Goal: Task Accomplishment & Management: Complete application form

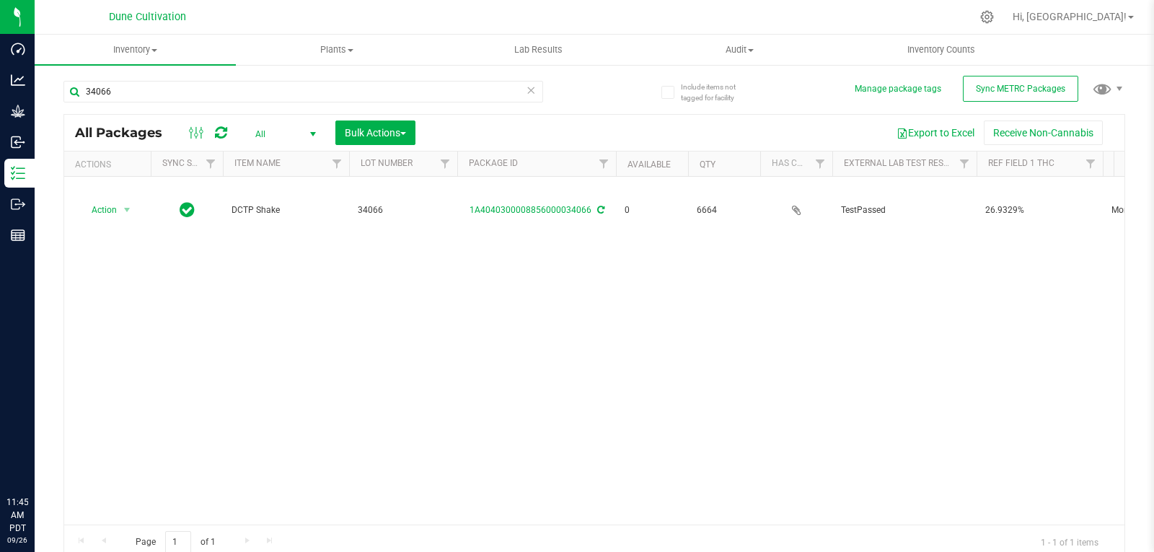
click at [131, 93] on input "34066" at bounding box center [303, 92] width 480 height 22
type input "3"
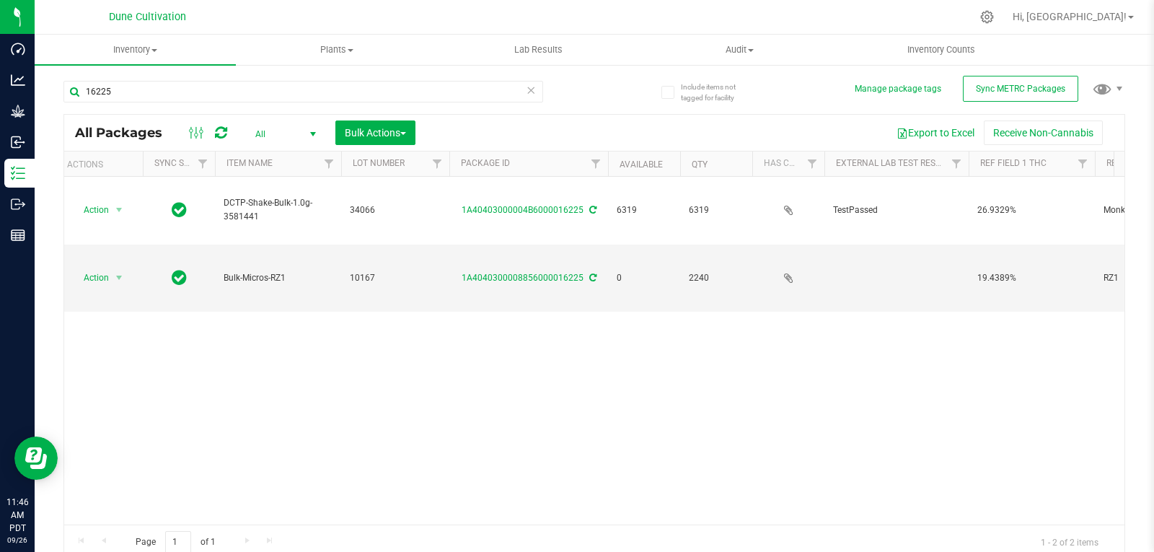
type input "16225"
click at [252, 135] on span "All" at bounding box center [282, 134] width 79 height 20
click at [264, 158] on li "Active Only" at bounding box center [282, 157] width 78 height 22
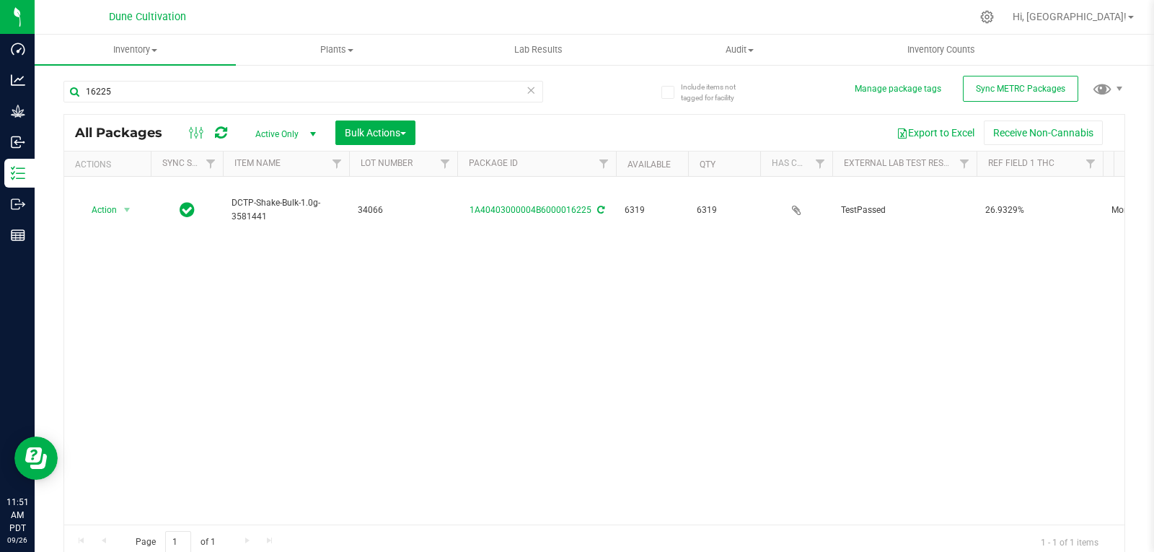
click at [188, 103] on div "16225" at bounding box center [303, 97] width 480 height 33
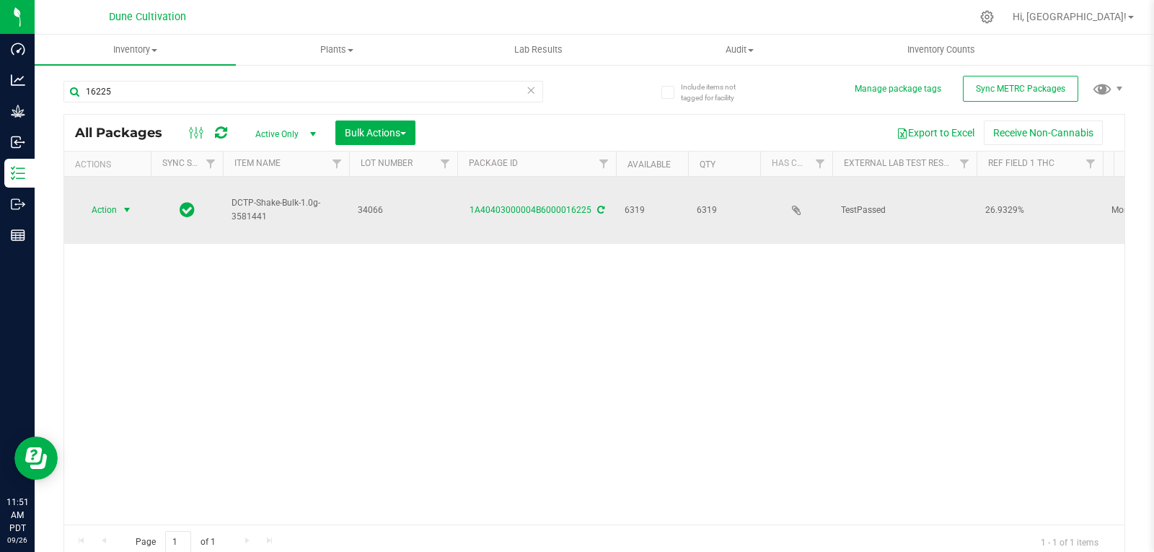
click at [104, 200] on span "Action" at bounding box center [98, 210] width 39 height 20
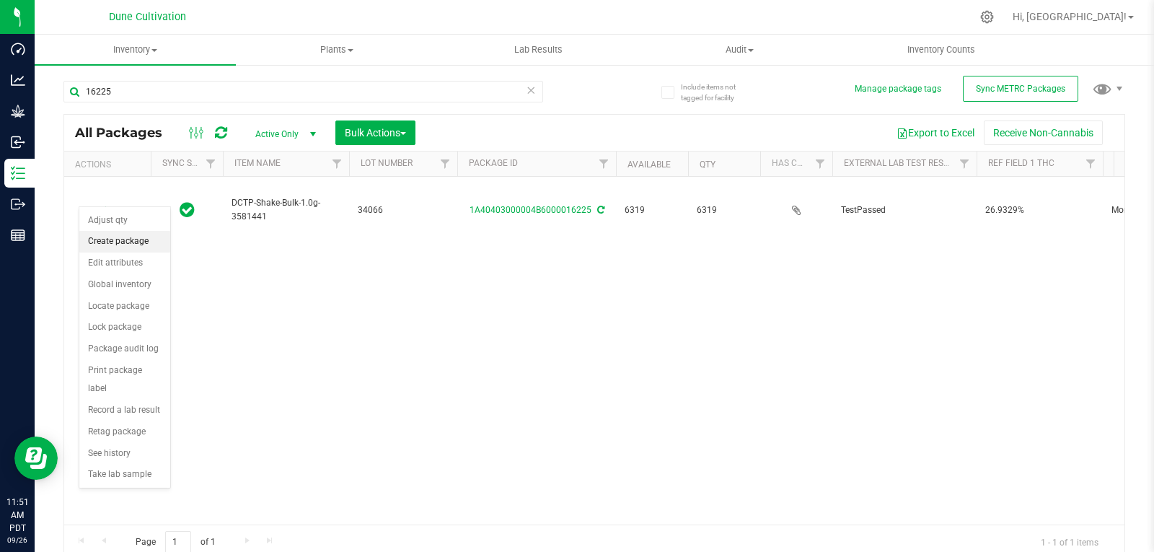
click at [136, 241] on li "Create package" at bounding box center [124, 242] width 91 height 22
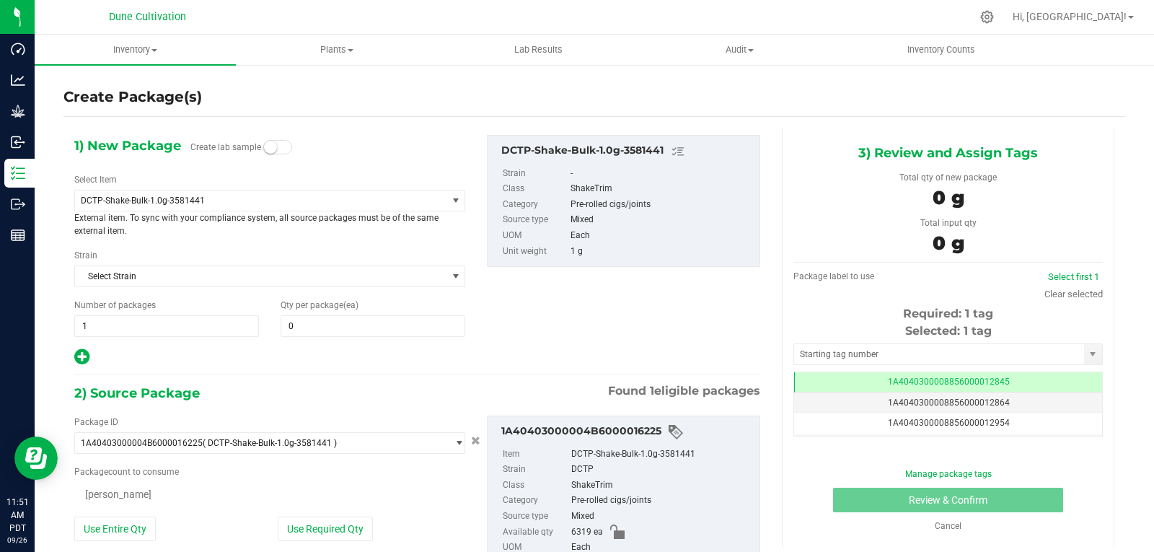
type input "0"
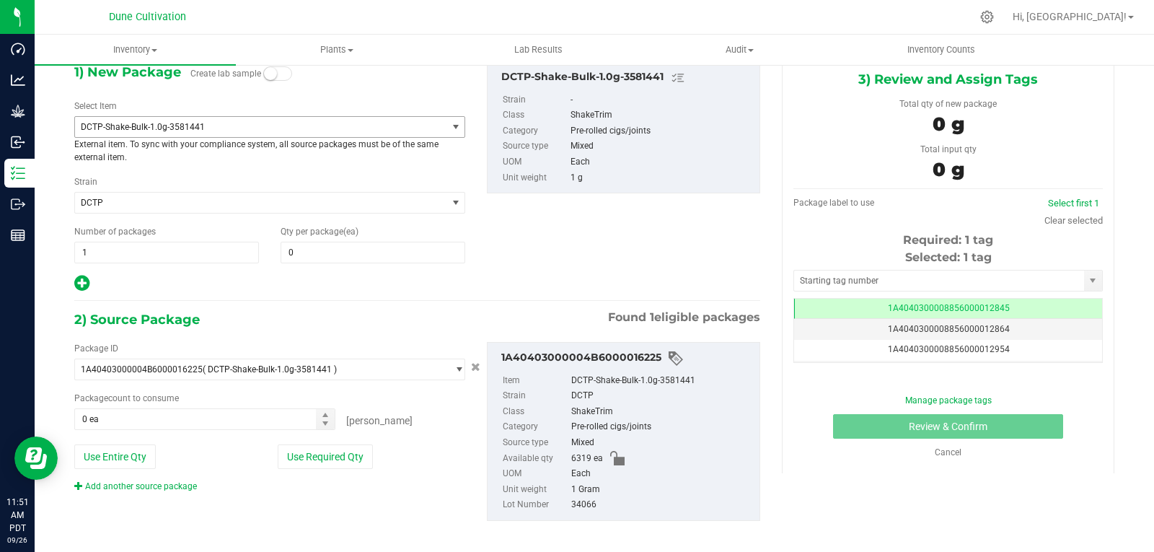
scroll to position [84, 0]
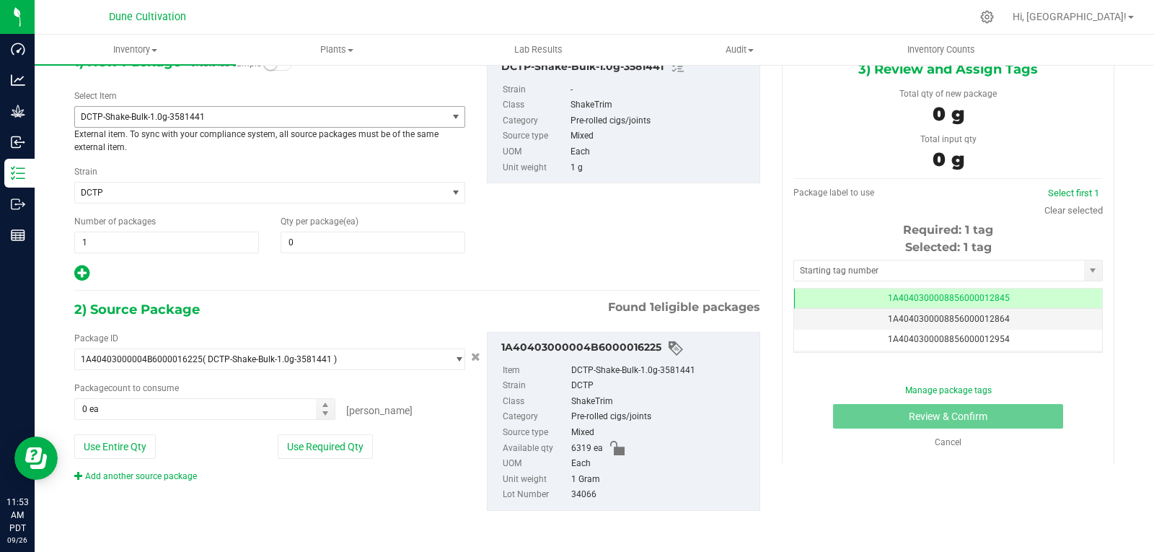
click at [226, 126] on span "DCTP-Shake-Bulk-1.0g-3581441" at bounding box center [260, 117] width 371 height 20
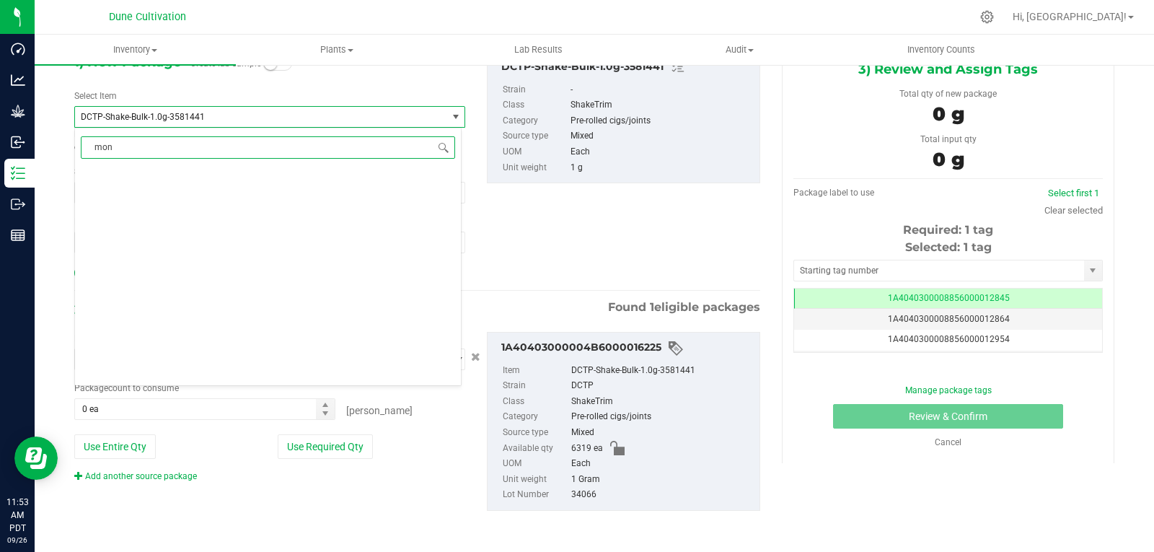
scroll to position [0, 0]
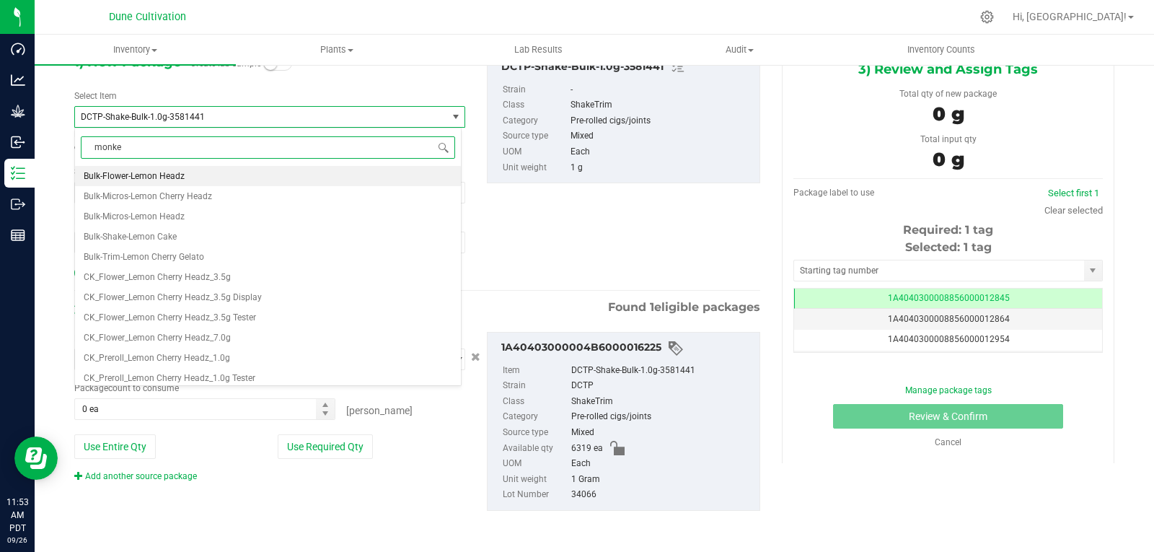
type input "monkey"
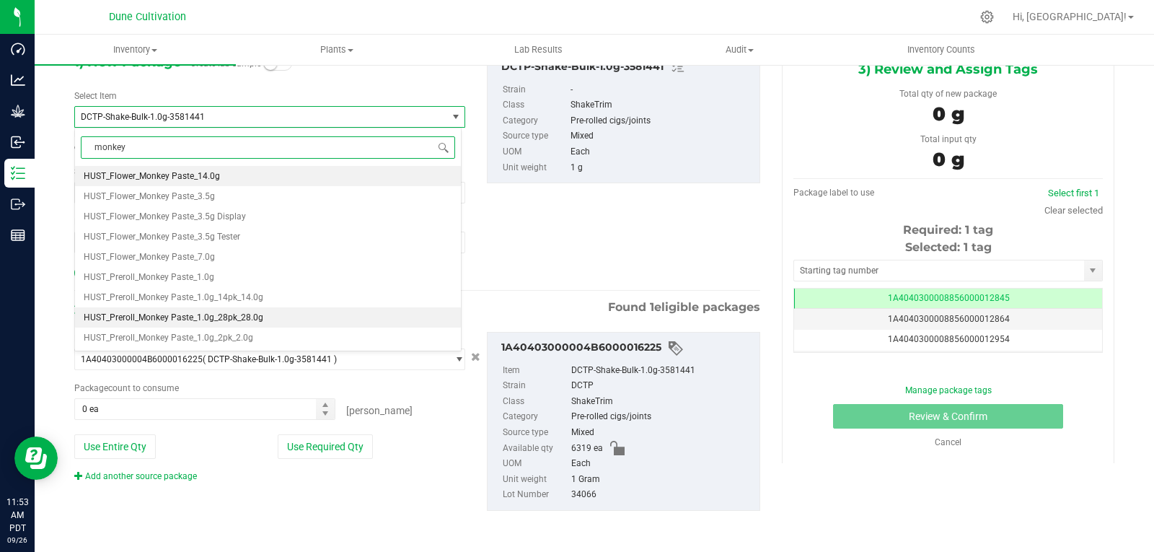
click at [250, 318] on span "HUST_Preroll_Monkey Paste_1.0g_28pk_28.0g" at bounding box center [174, 317] width 180 height 10
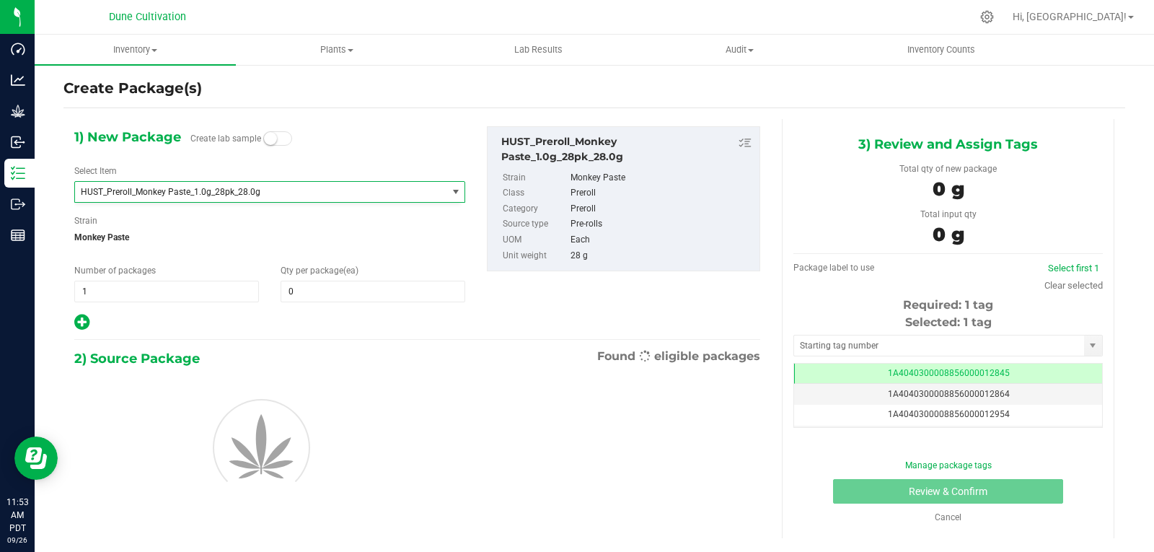
type input "0"
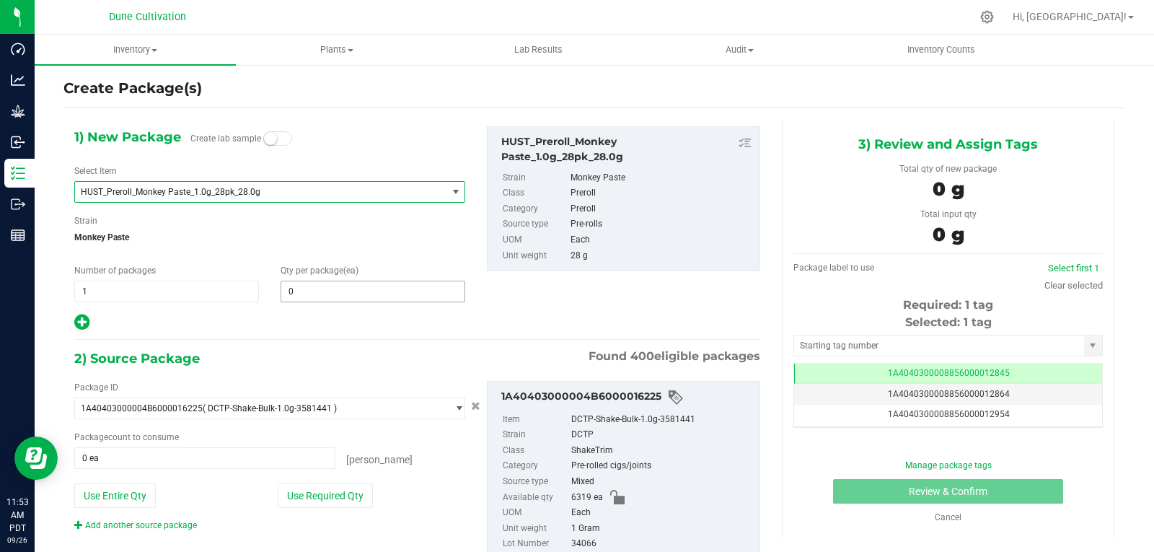
click at [329, 294] on span "0 0" at bounding box center [373, 292] width 185 height 22
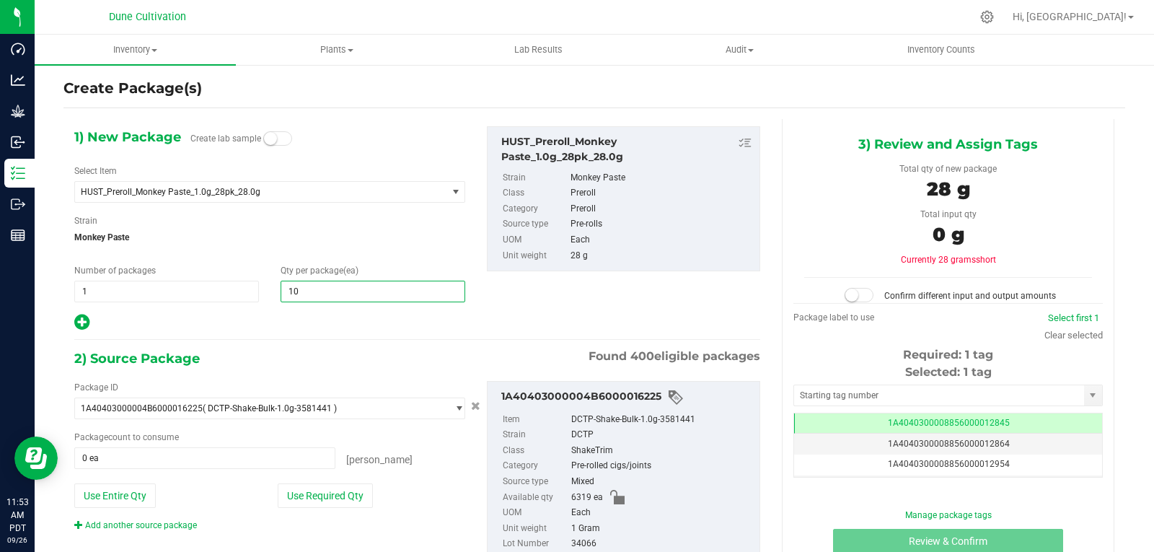
type input "100"
click at [363, 496] on button "Use Required Qty" at bounding box center [325, 495] width 95 height 25
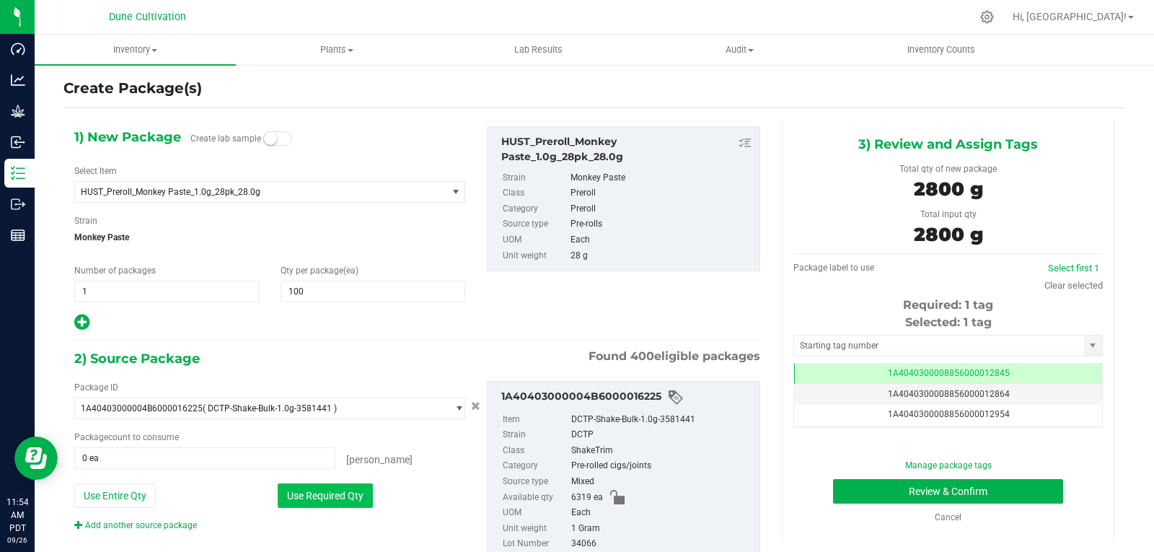
type input "2800 ea"
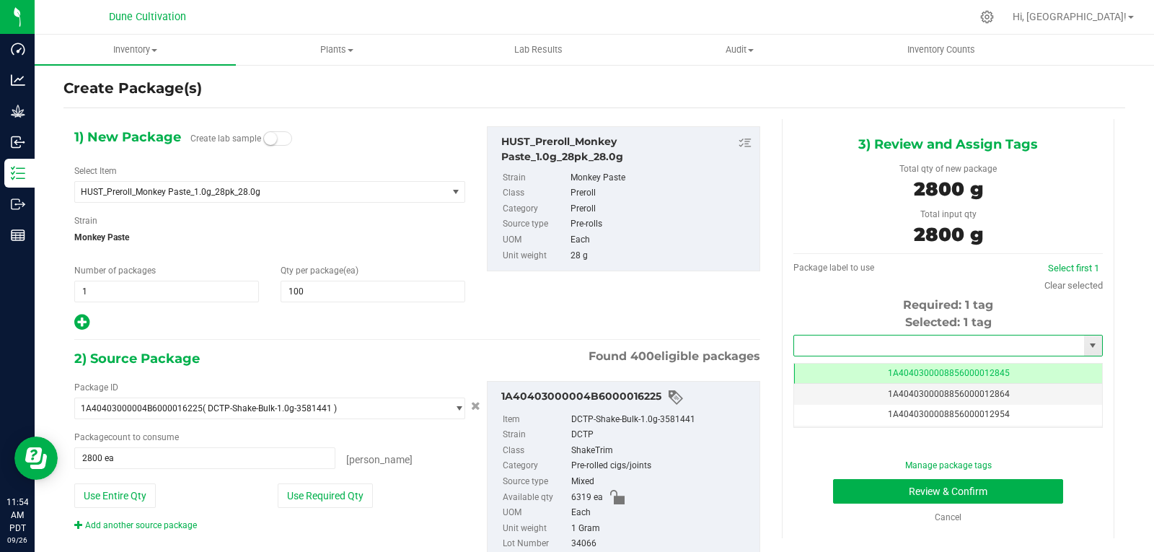
click at [925, 353] on input "text" at bounding box center [939, 345] width 290 height 20
click at [911, 373] on li "1A4040300008856000029279" at bounding box center [939, 370] width 304 height 22
type input "1A4040300008856000029279"
click at [839, 490] on button "Review & Confirm" at bounding box center [948, 491] width 230 height 25
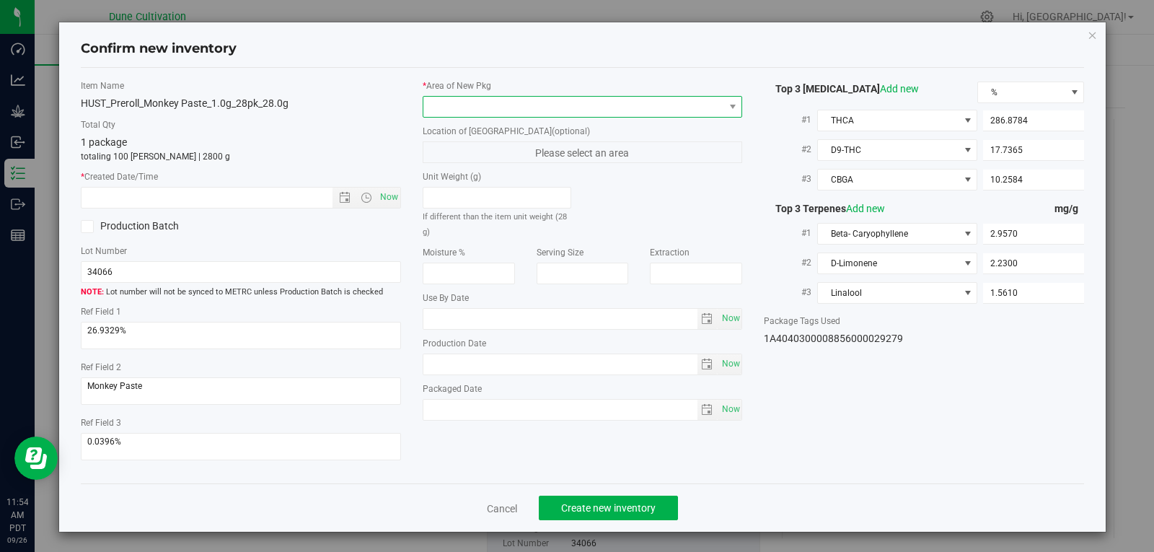
click at [588, 107] on span at bounding box center [573, 107] width 301 height 20
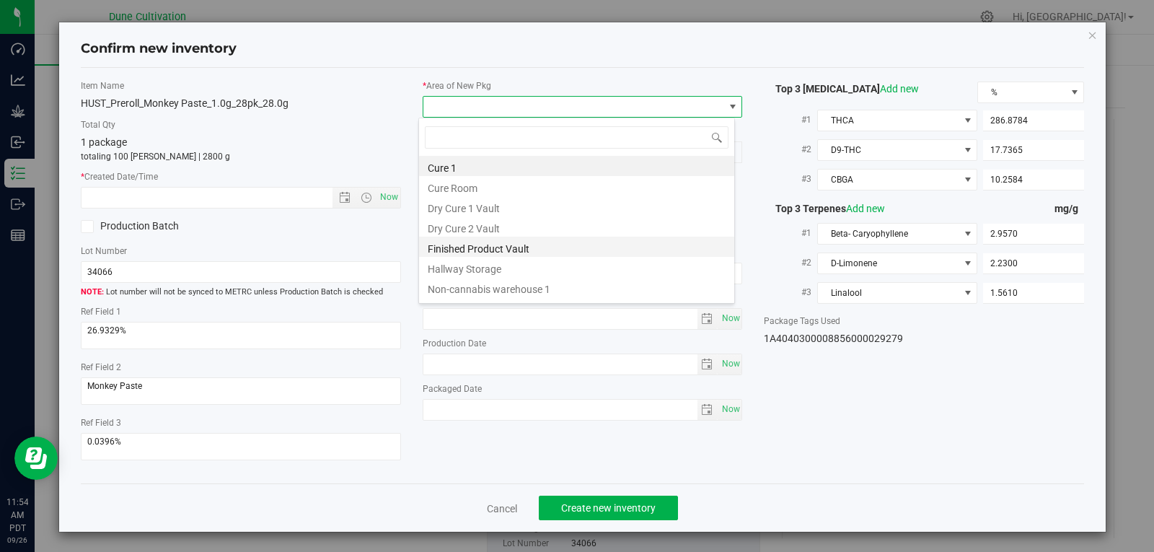
click at [535, 250] on li "Finished Product Vault" at bounding box center [576, 247] width 315 height 20
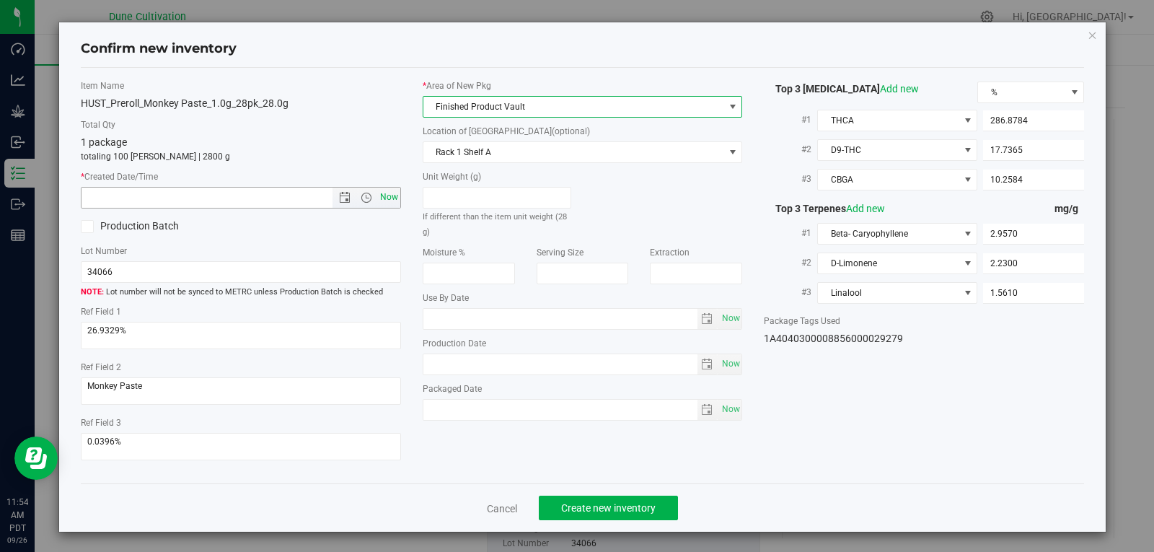
click at [386, 192] on span "Now" at bounding box center [388, 197] width 25 height 21
type input "[DATE] 11:54 AM"
click at [631, 513] on span "Create new inventory" at bounding box center [608, 508] width 94 height 12
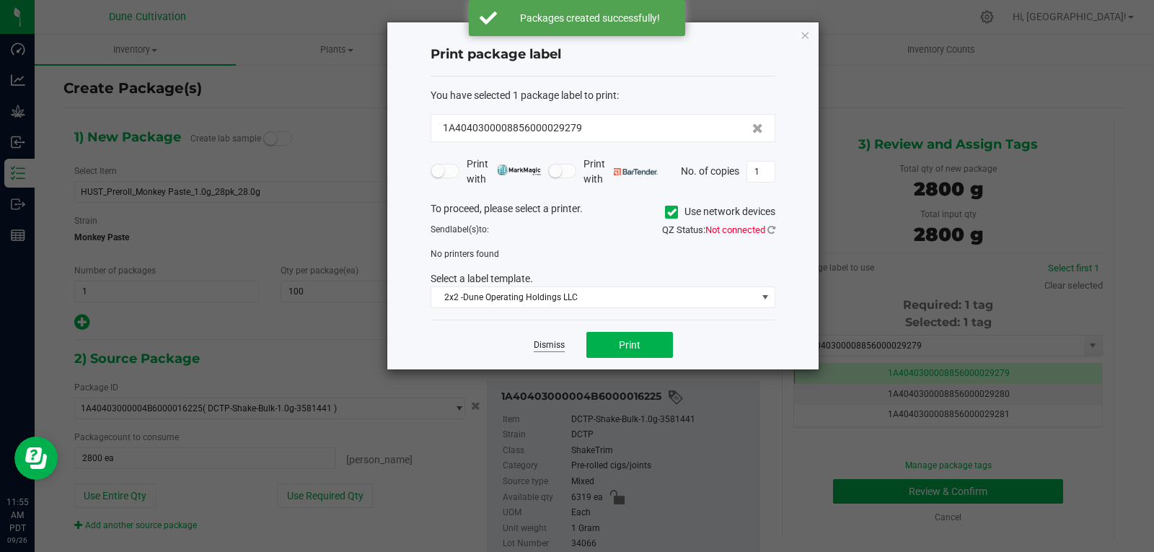
click at [534, 347] on link "Dismiss" at bounding box center [549, 345] width 31 height 12
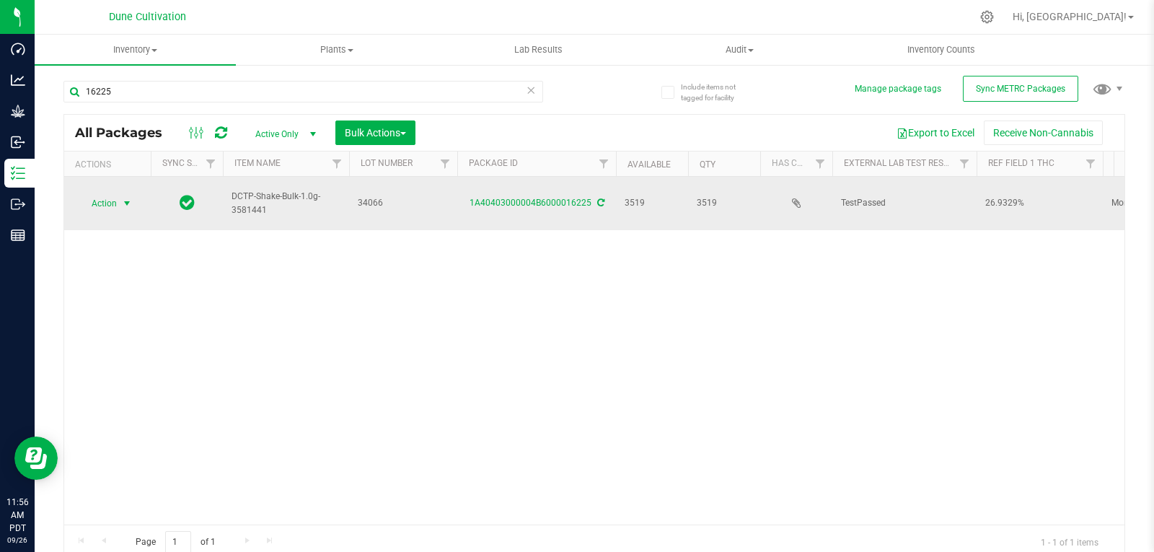
click at [99, 193] on span "Action" at bounding box center [98, 203] width 39 height 20
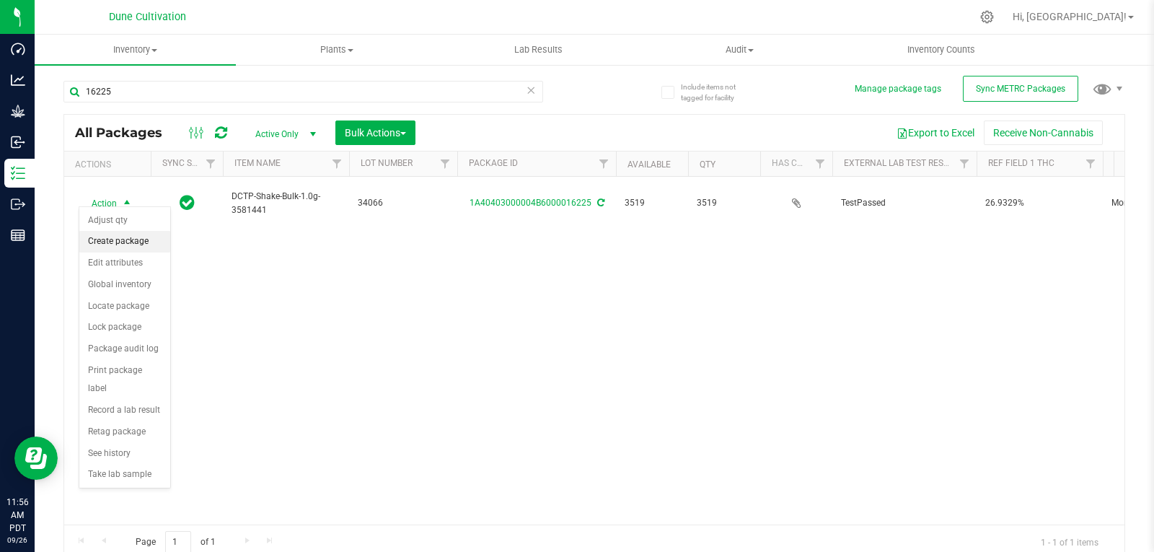
click at [120, 242] on li "Create package" at bounding box center [124, 242] width 91 height 22
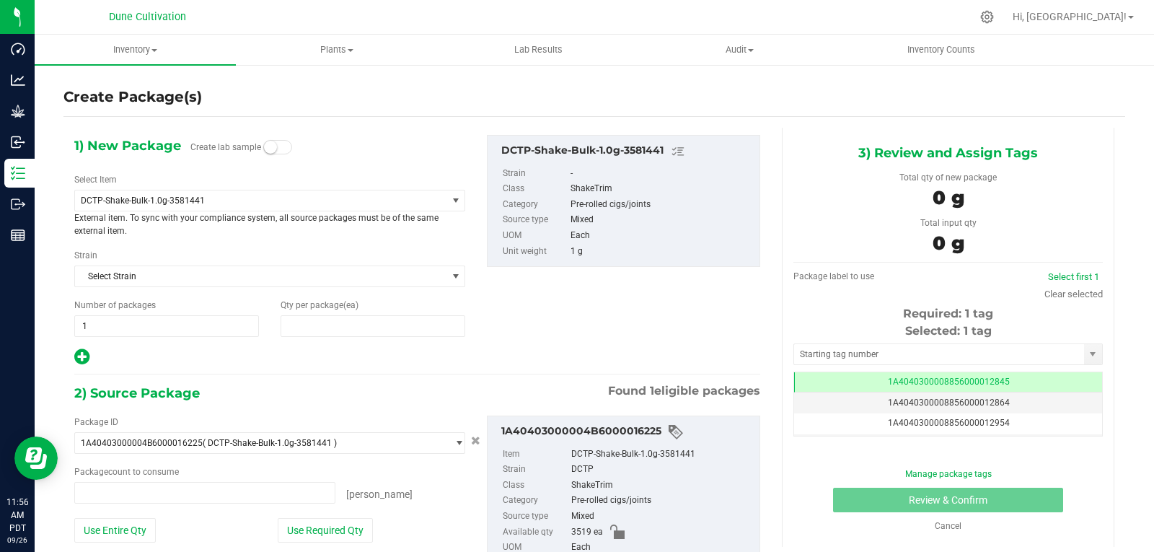
type input "0"
type input "0 ea"
click at [260, 190] on span "DCTP-Shake-Bulk-1.0g-3581441" at bounding box center [260, 200] width 371 height 20
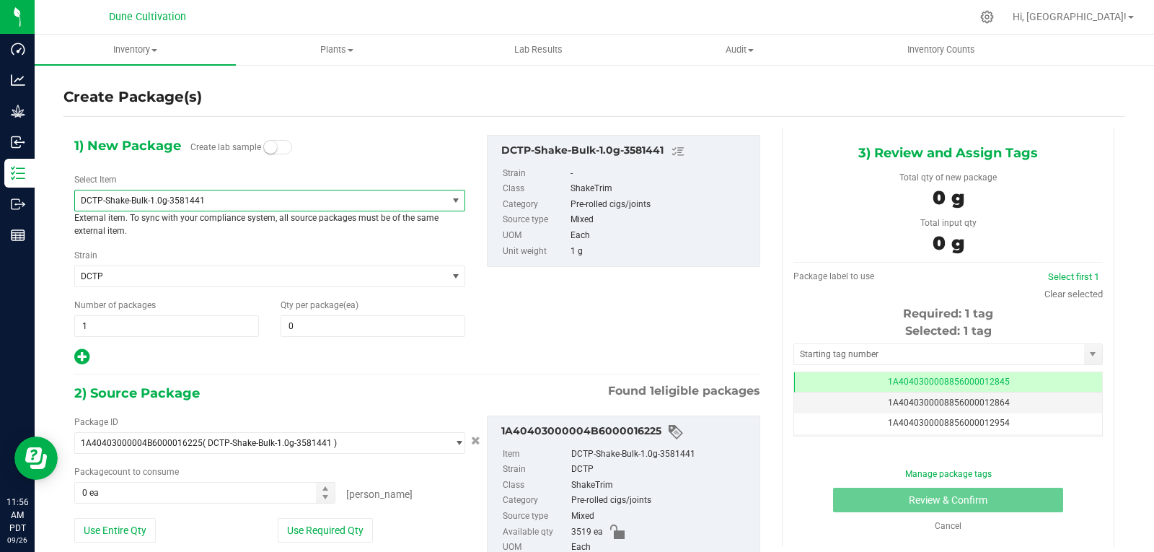
click at [257, 206] on span "DCTP-Shake-Bulk-1.0g-3581441" at bounding box center [260, 200] width 371 height 20
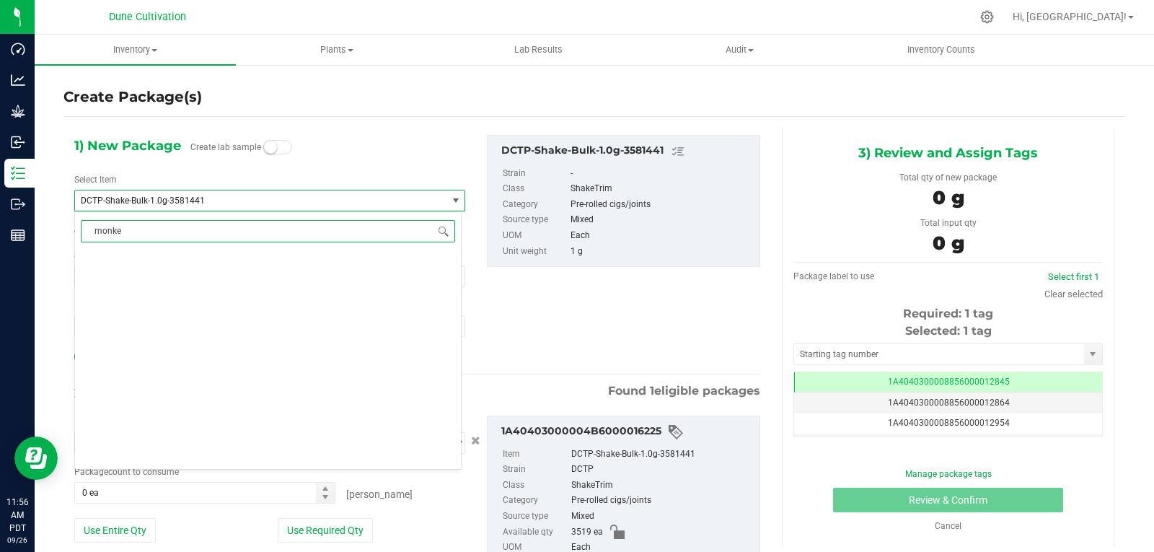
type input "monkey"
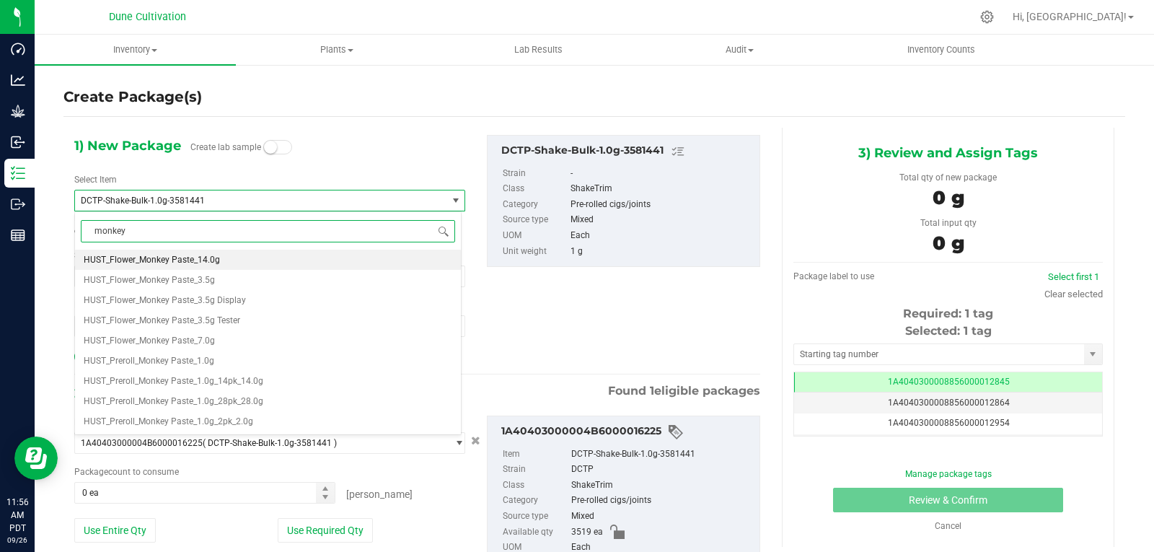
scroll to position [0, 0]
click at [208, 380] on span "HUST_Preroll_Monkey Paste_1.0g_14pk_14.0g" at bounding box center [174, 381] width 180 height 10
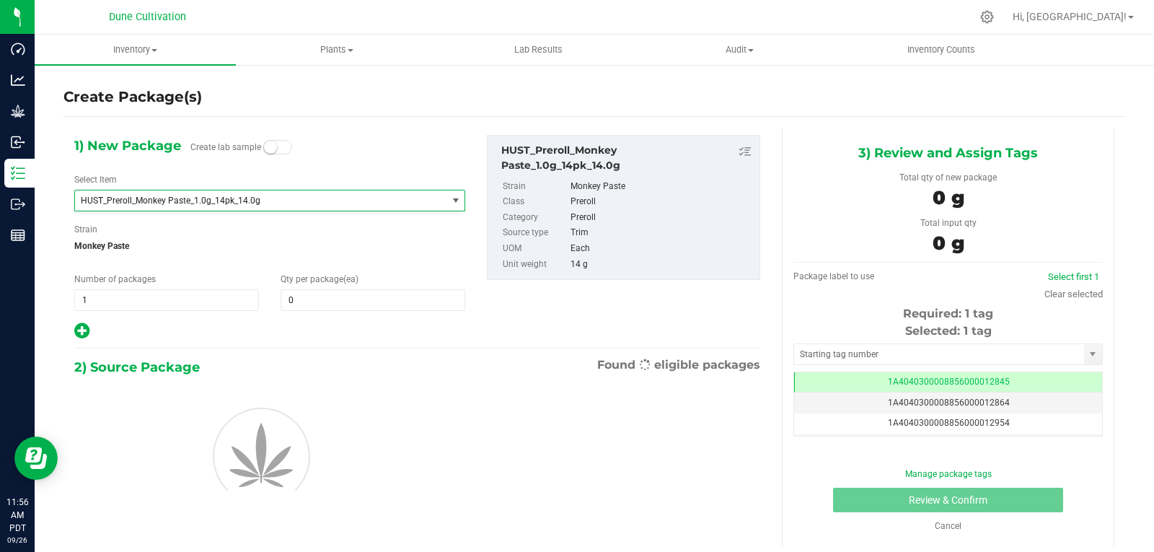
type input "0"
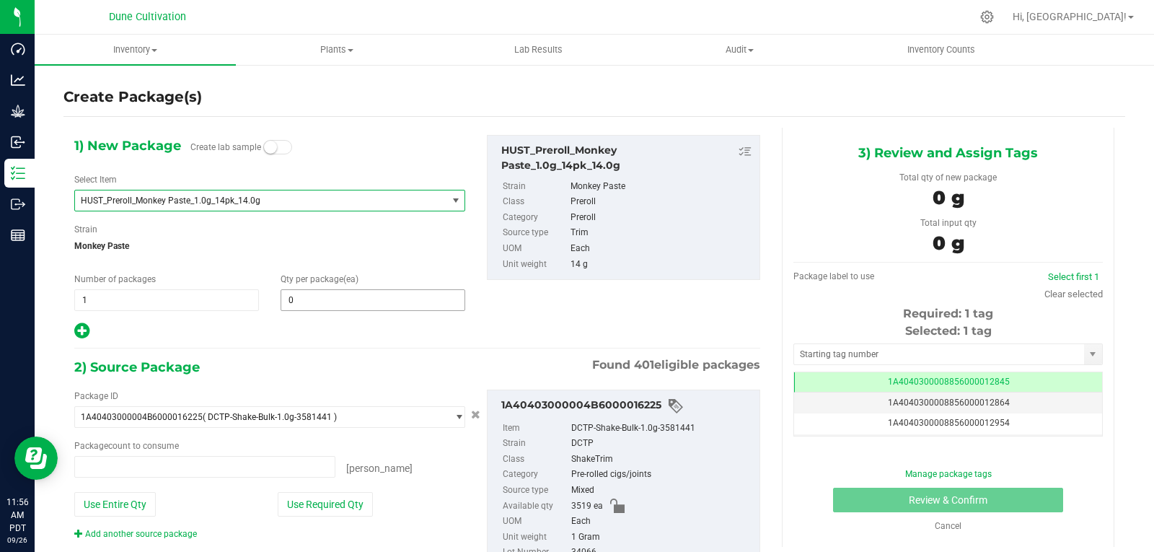
type input "0 ea"
click at [336, 296] on span at bounding box center [373, 300] width 185 height 22
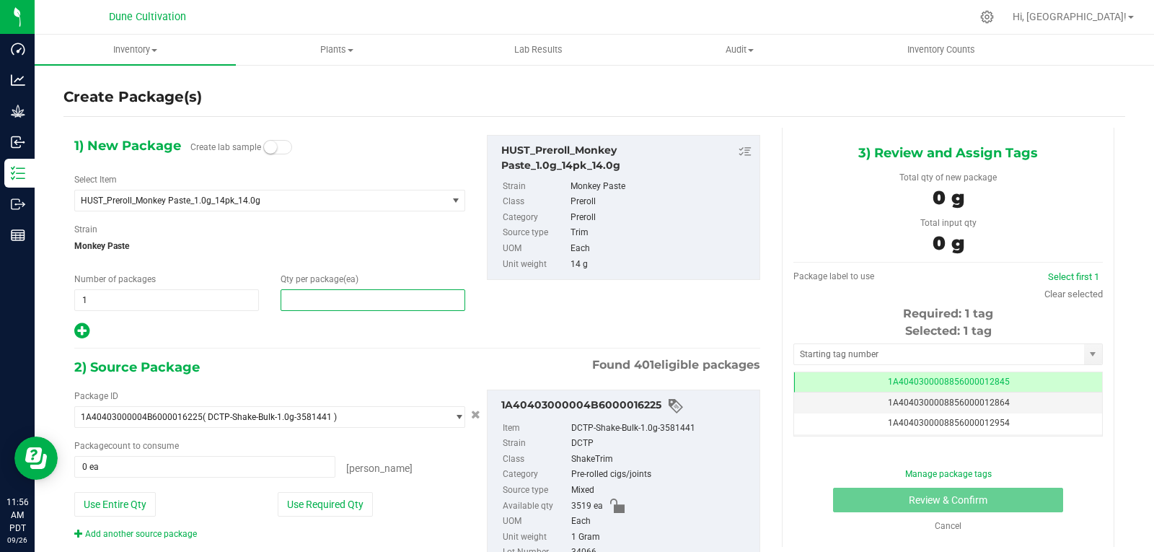
click at [327, 293] on input "text" at bounding box center [372, 300] width 183 height 20
click at [325, 293] on input "text" at bounding box center [372, 300] width 183 height 20
click at [327, 293] on input "text" at bounding box center [372, 300] width 183 height 20
type input "0"
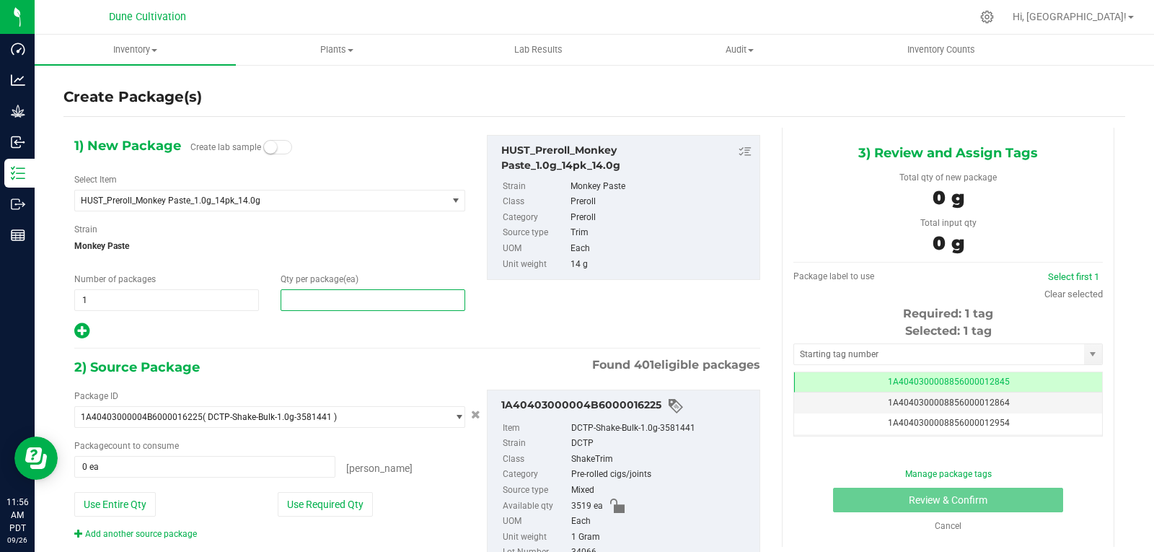
type input "0"
click at [294, 324] on div at bounding box center [269, 331] width 391 height 19
click at [331, 305] on span at bounding box center [373, 300] width 185 height 22
click at [330, 307] on input "text" at bounding box center [372, 300] width 183 height 20
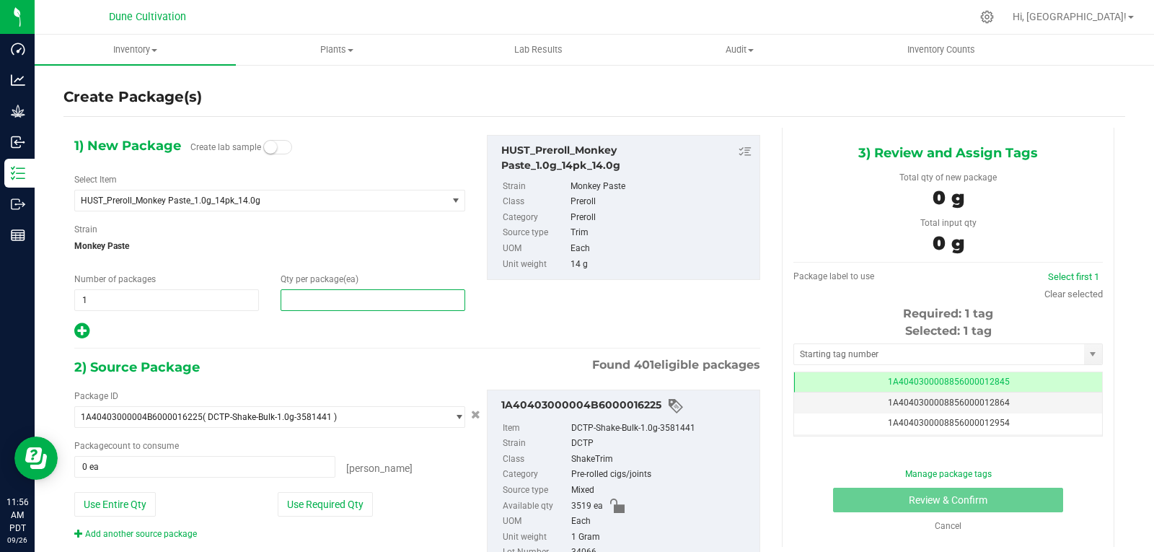
click at [330, 308] on input "text" at bounding box center [372, 300] width 183 height 20
type input "0"
click at [331, 308] on span at bounding box center [373, 300] width 185 height 22
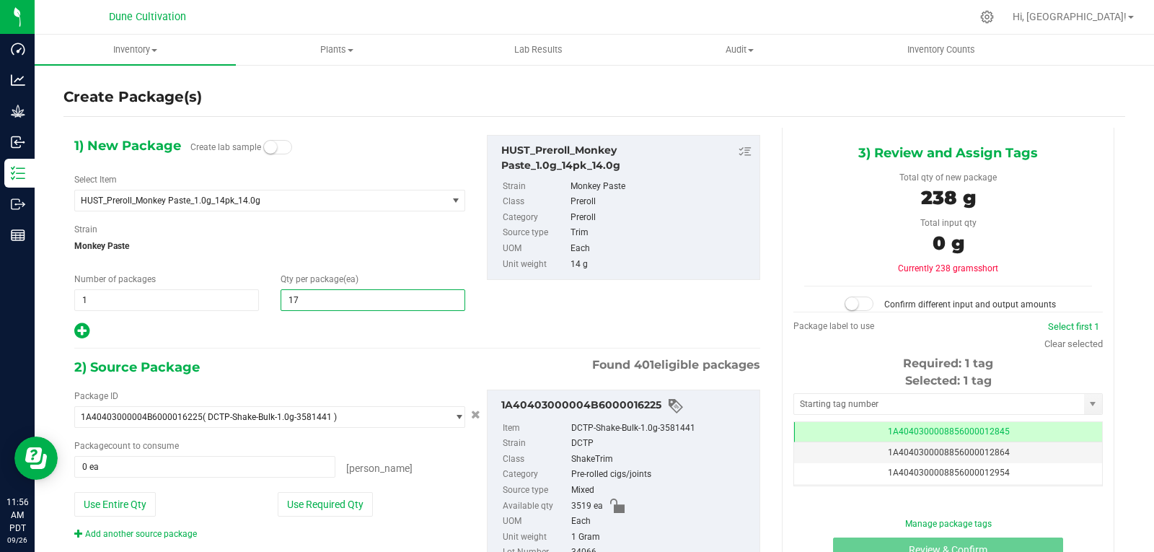
type input "175"
click at [370, 378] on div "Package ID 1A40403000004B6000016225 ( DCTP-Shake-Bulk-1.0g-3581441 ) 1A40403000…" at bounding box center [416, 479] width 707 height 202
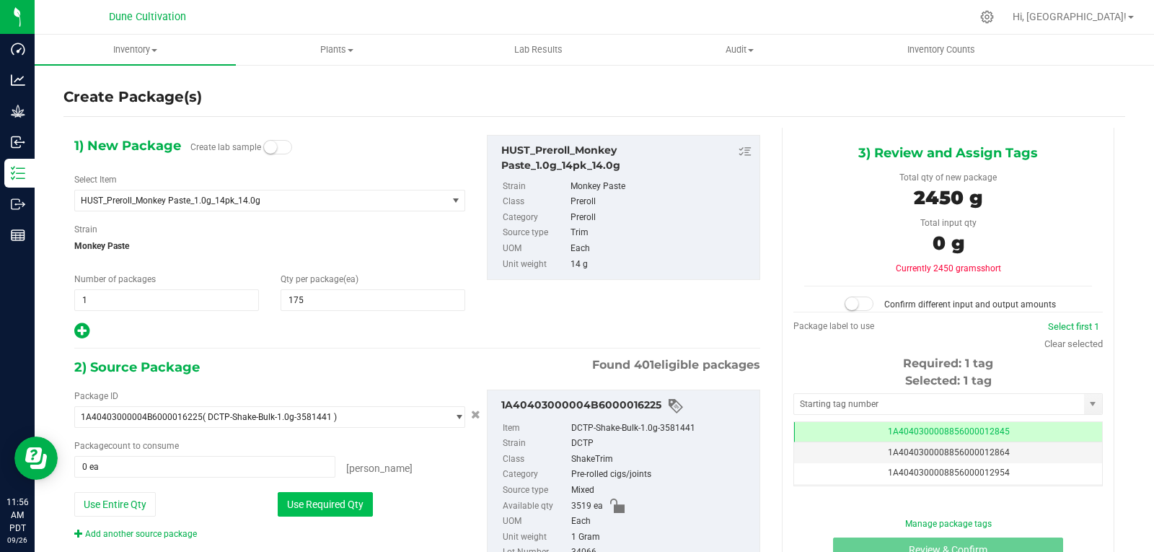
click at [300, 516] on button "Use Required Qty" at bounding box center [325, 504] width 95 height 25
type input "2450 ea"
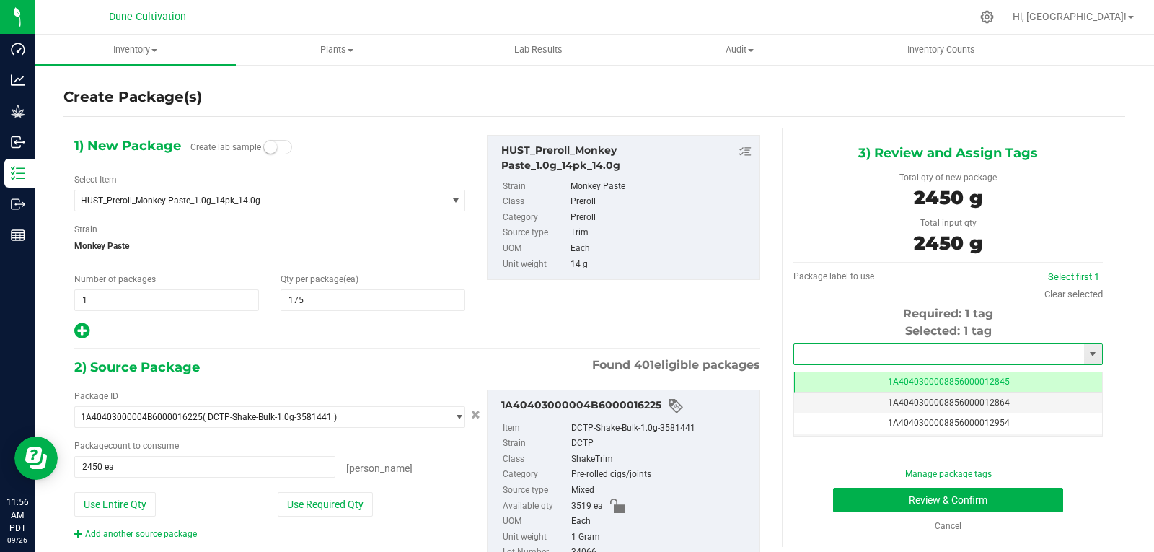
click at [876, 358] on input "text" at bounding box center [939, 354] width 290 height 20
click at [891, 384] on li "1A4040300008856000029280" at bounding box center [939, 379] width 304 height 22
type input "1A4040300008856000029280"
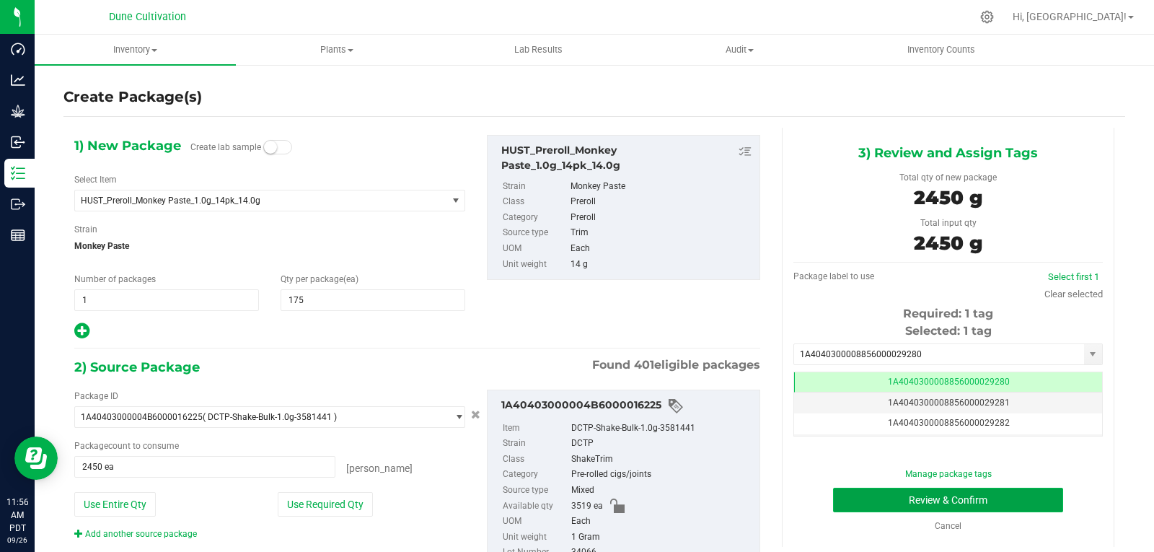
click at [887, 501] on button "Review & Confirm" at bounding box center [948, 500] width 230 height 25
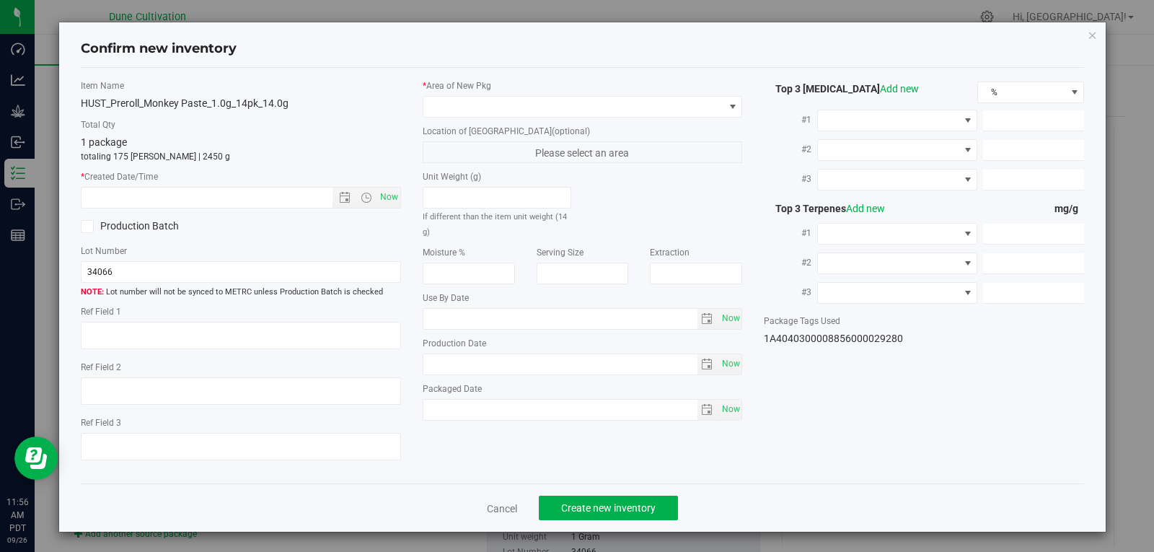
type textarea "26.9329%"
type textarea "Monkey Paste"
type textarea "0.0396%"
type input "286.8784"
type input "17.7365"
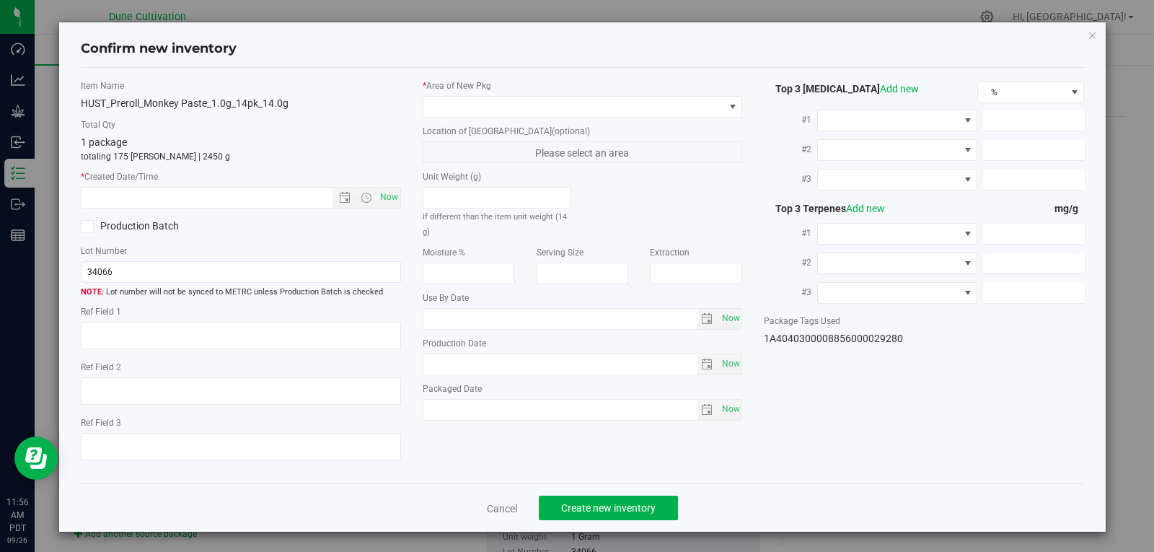
type input "10.2584"
type input "2.9570"
type input "2.2300"
type input "1.5610"
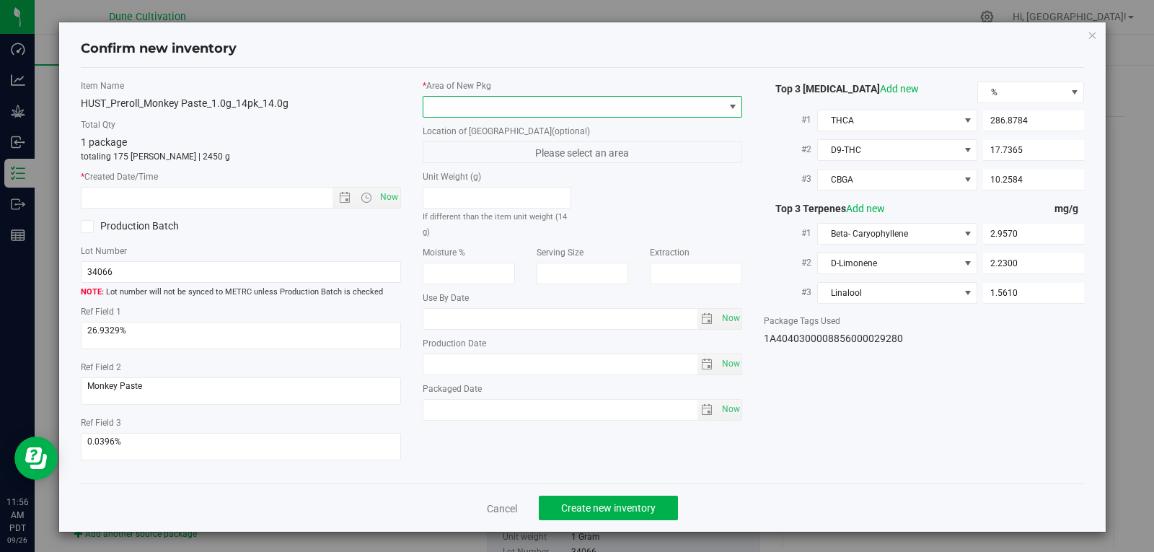
click at [499, 109] on span at bounding box center [573, 107] width 301 height 20
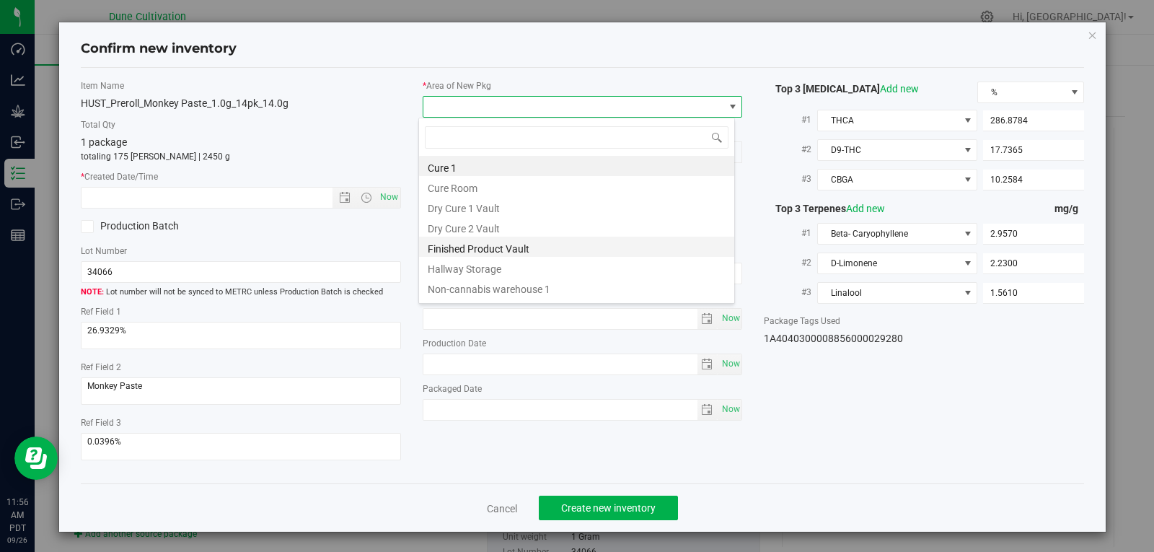
click at [538, 247] on li "Finished Product Vault" at bounding box center [576, 247] width 315 height 20
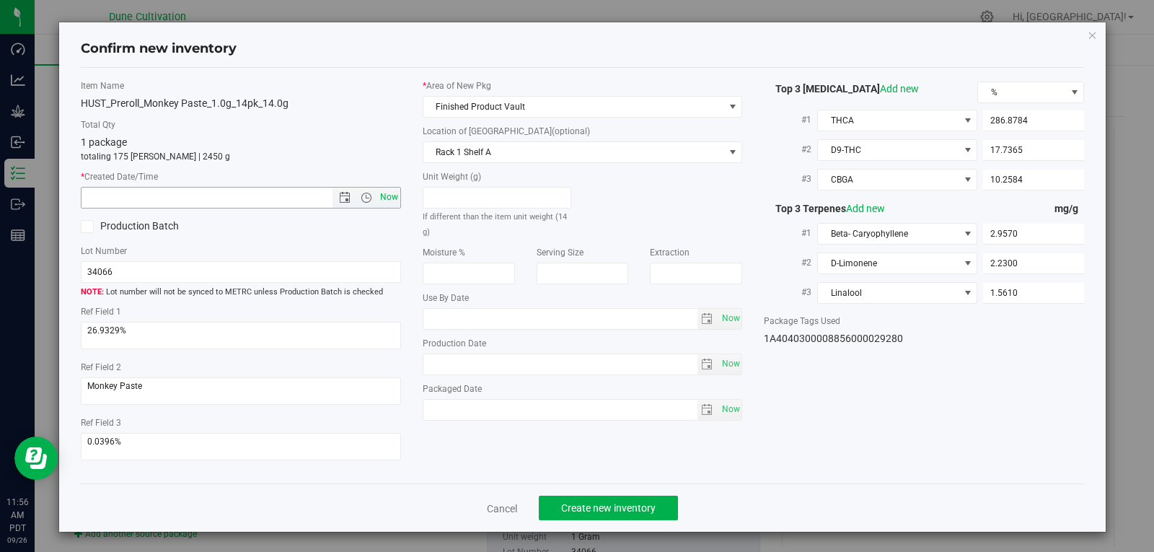
click at [389, 203] on span "Now" at bounding box center [388, 197] width 25 height 21
type input "[DATE] 11:56 AM"
click at [653, 507] on button "Create new inventory" at bounding box center [608, 507] width 139 height 25
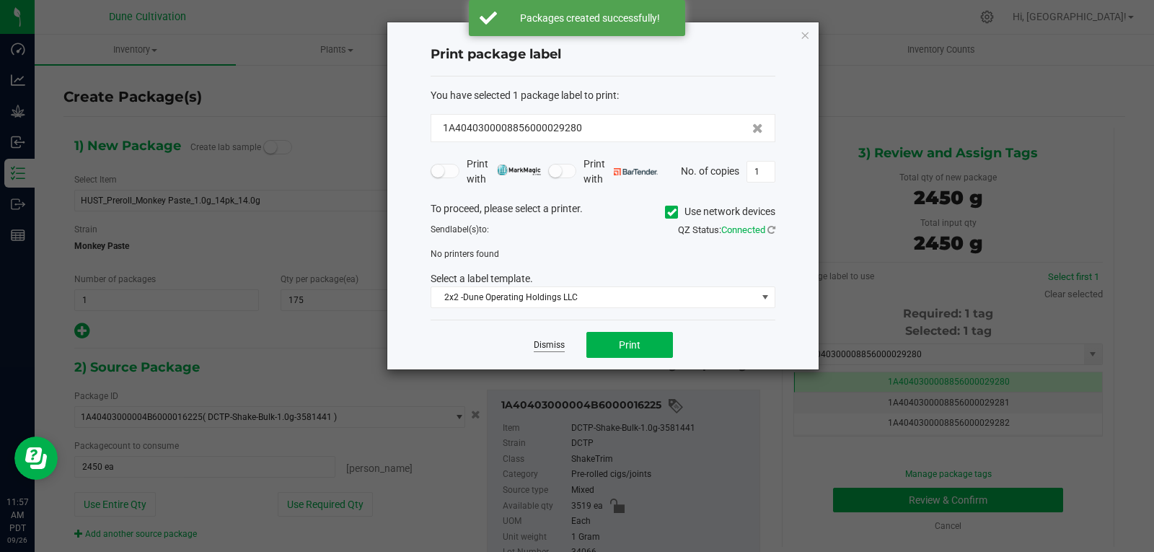
click at [547, 340] on link "Dismiss" at bounding box center [549, 345] width 31 height 12
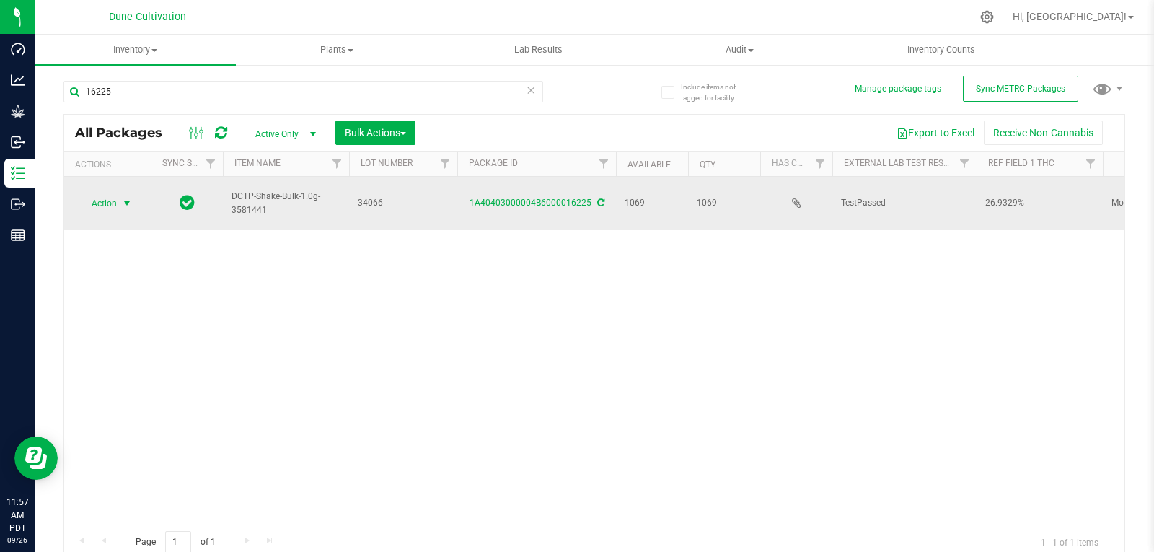
click at [102, 194] on span "Action" at bounding box center [98, 203] width 39 height 20
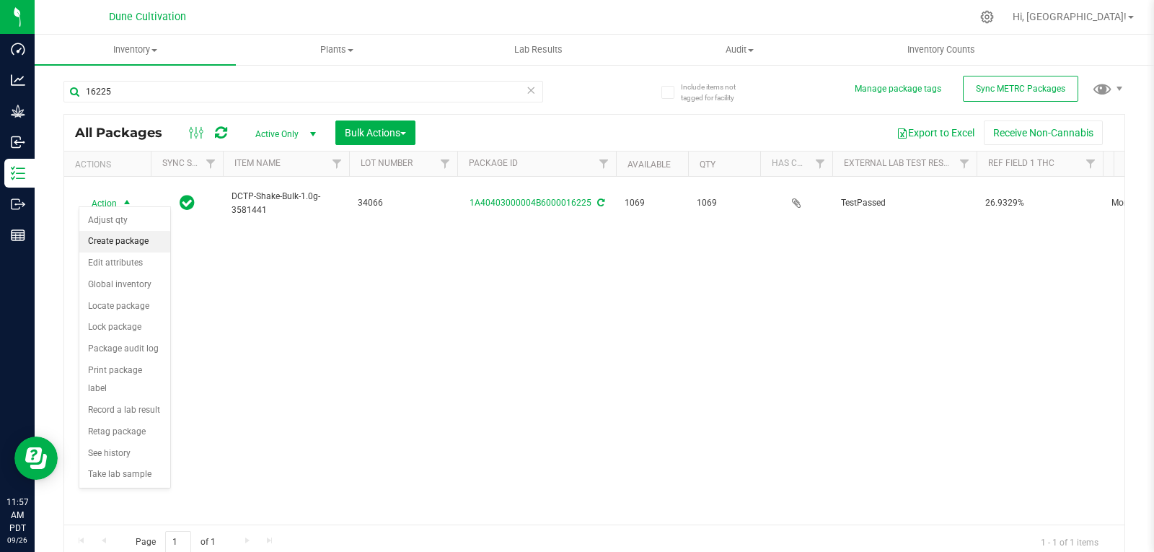
click at [119, 242] on li "Create package" at bounding box center [124, 242] width 91 height 22
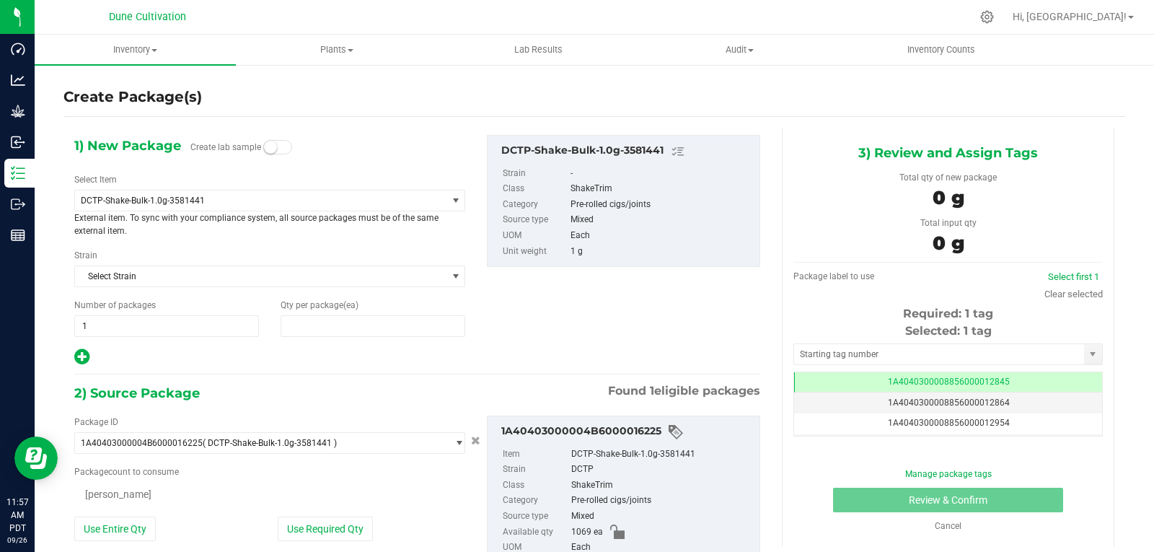
type input "0"
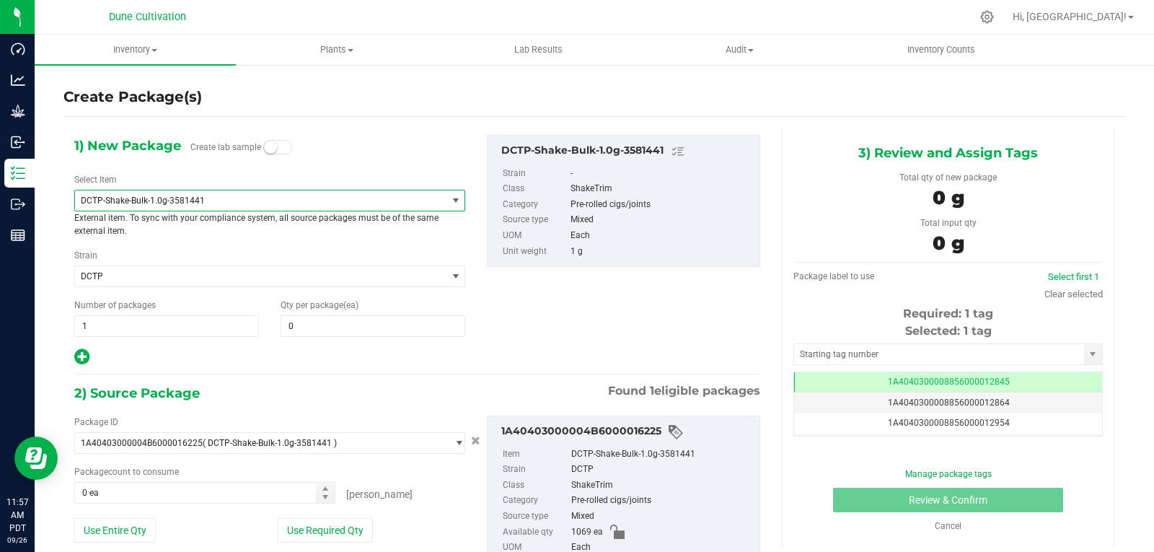
click at [305, 208] on span "DCTP-Shake-Bulk-1.0g-3581441" at bounding box center [260, 200] width 371 height 20
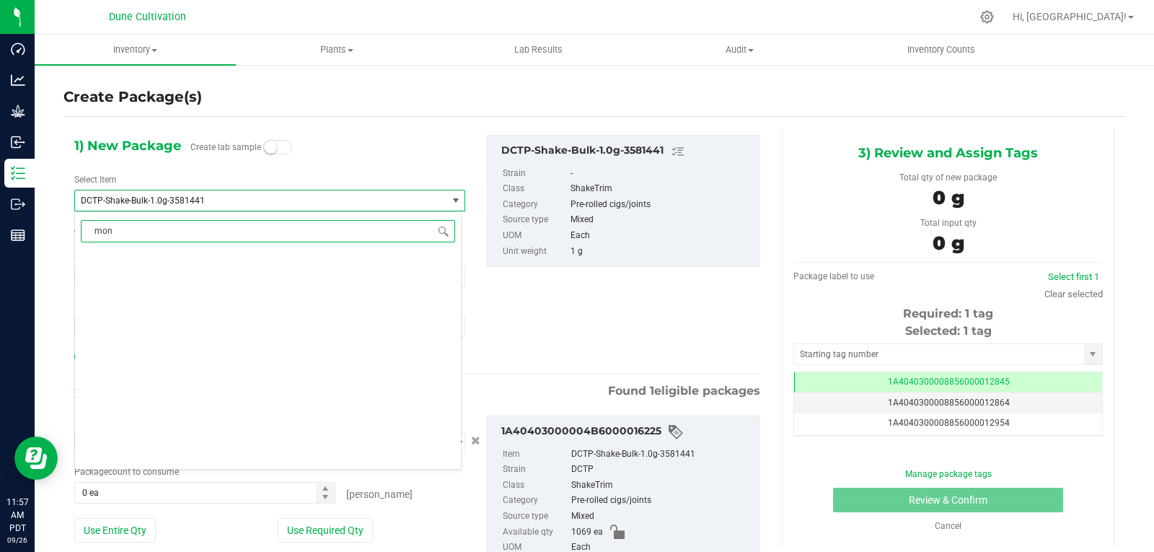
scroll to position [0, 0]
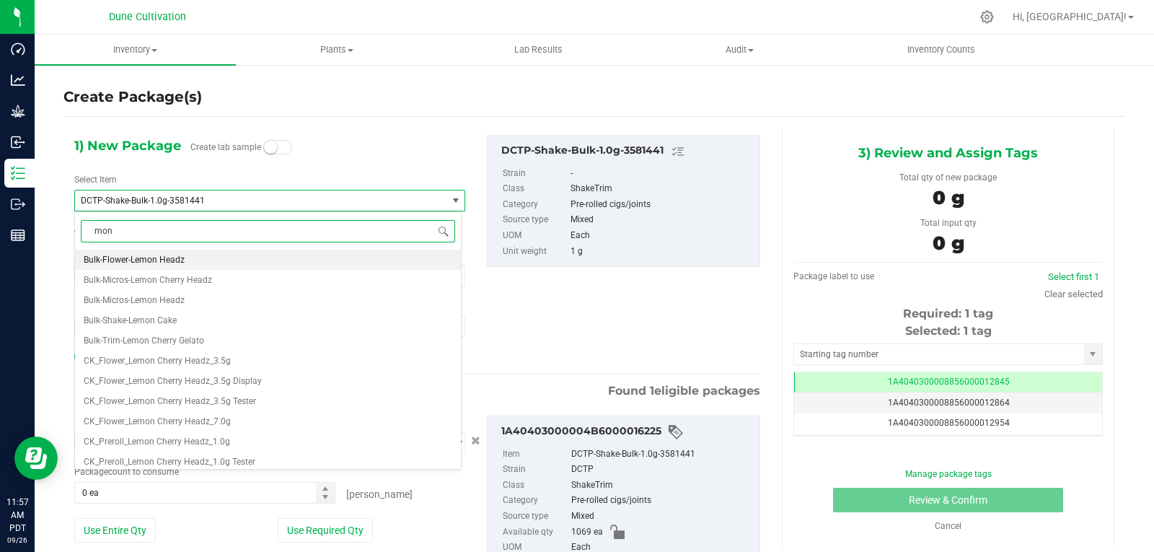
type input "[DEMOGRAPHIC_DATA]"
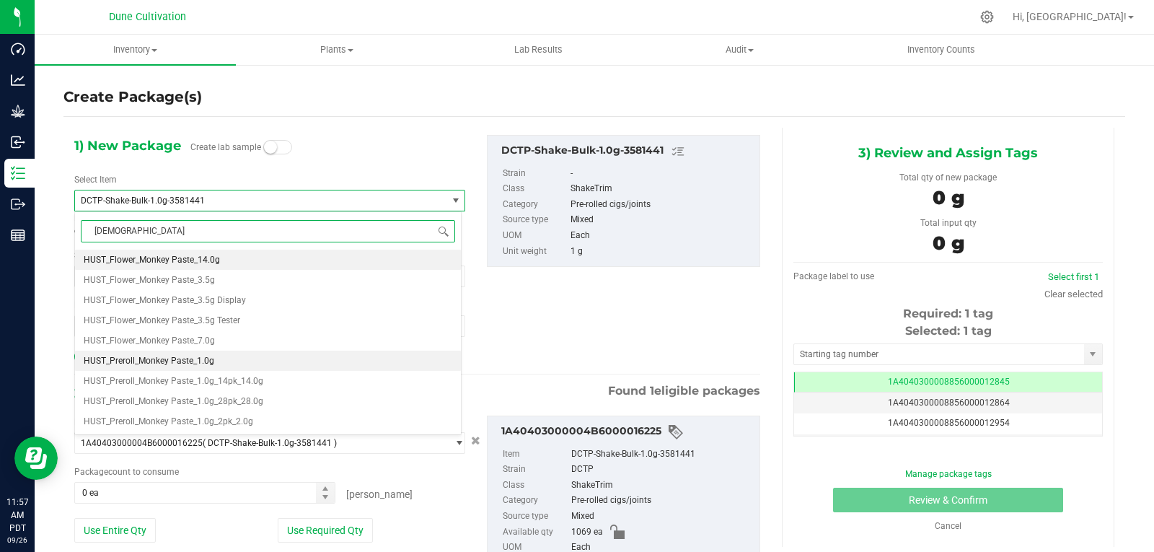
click at [224, 365] on li "HUST_Preroll_Monkey Paste_1.0g" at bounding box center [268, 360] width 386 height 20
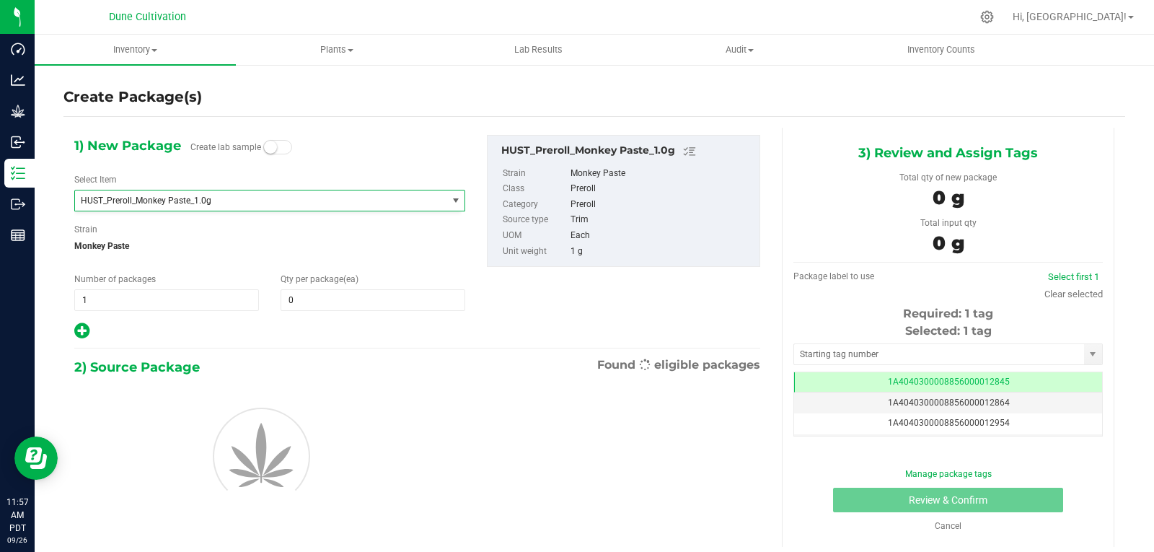
type input "0"
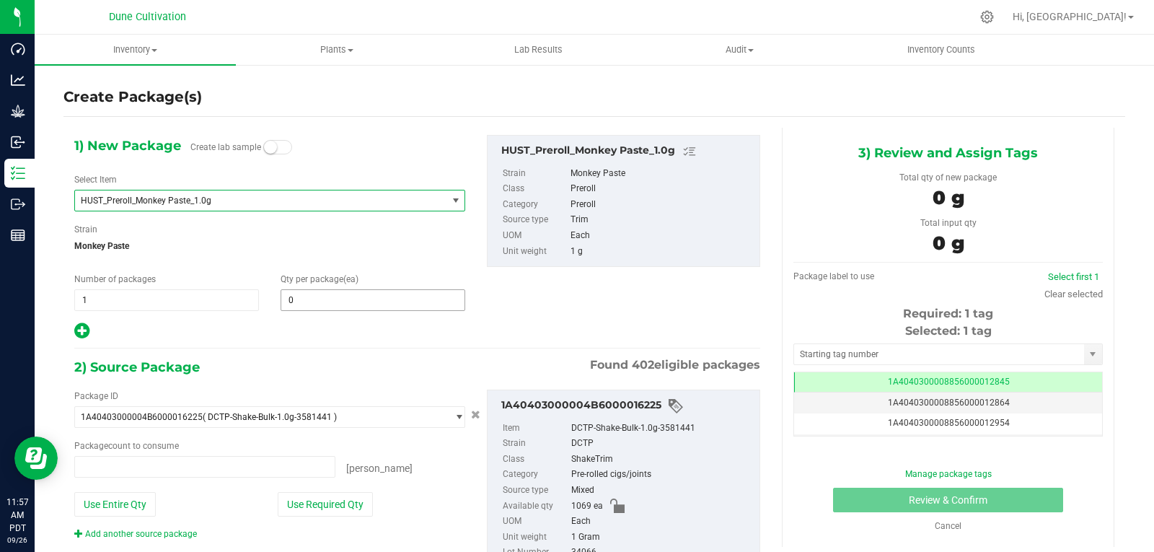
type input "0 ea"
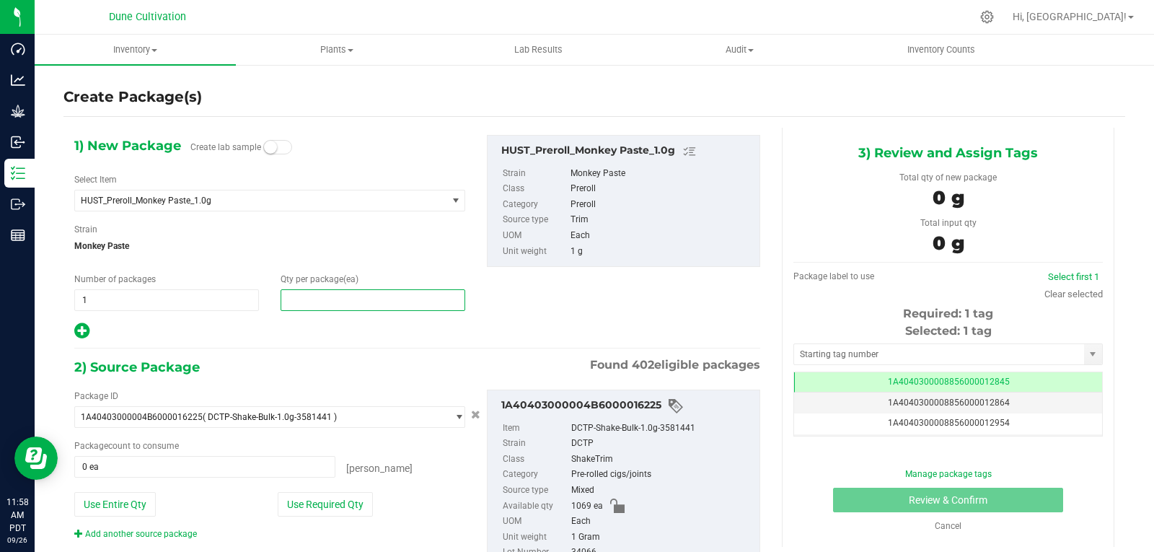
click at [329, 300] on span at bounding box center [373, 300] width 185 height 22
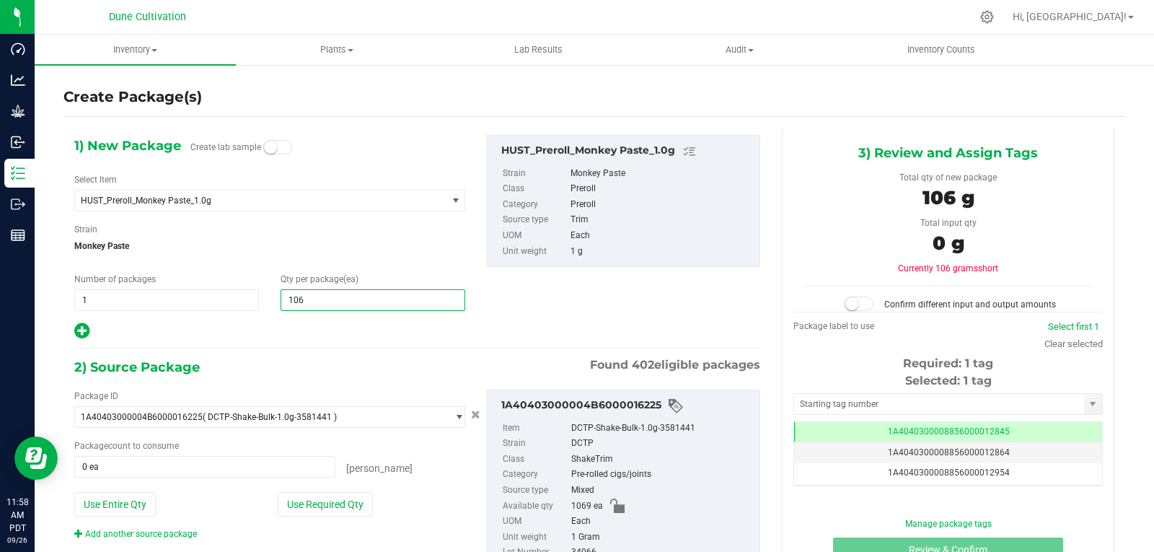
type input "1069"
type input "1,069"
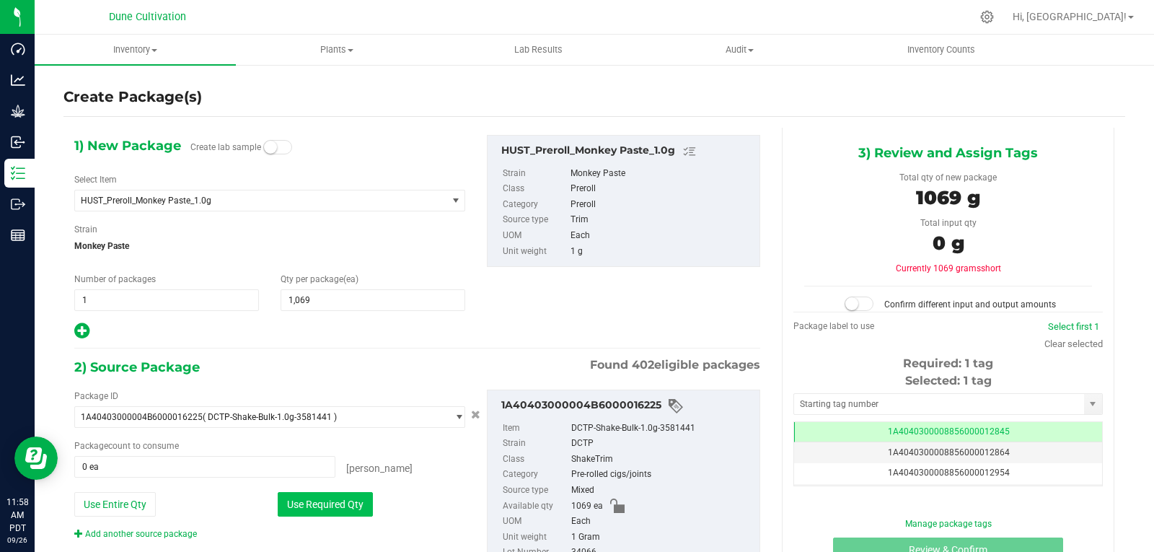
click at [345, 508] on button "Use Required Qty" at bounding box center [325, 504] width 95 height 25
type input "1069 ea"
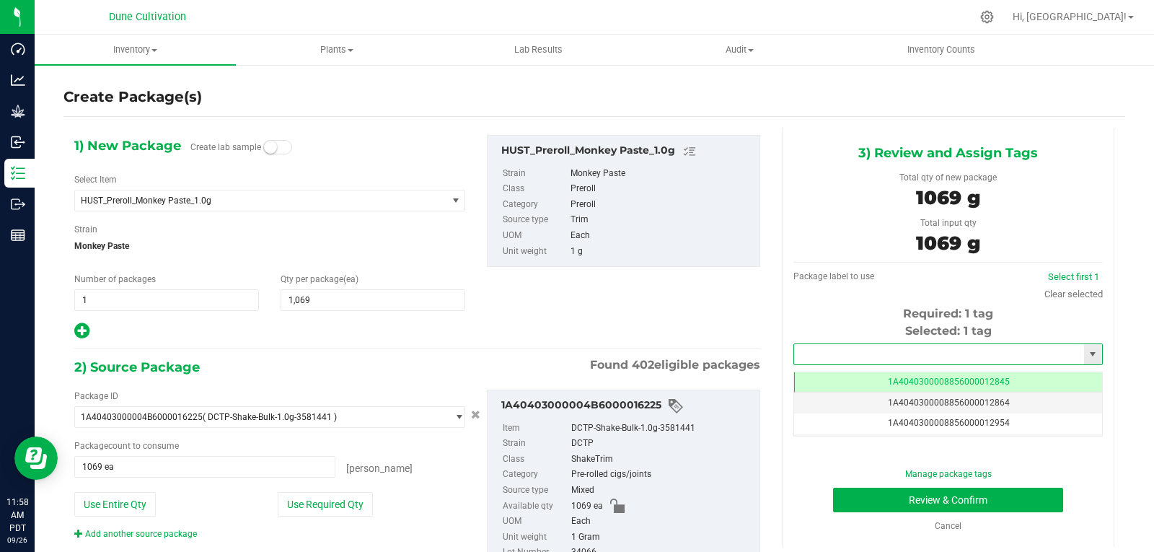
click at [846, 350] on input "text" at bounding box center [939, 354] width 290 height 20
click at [842, 372] on li "1A4040300008856000029281" at bounding box center [939, 379] width 304 height 22
type input "1A4040300008856000029281"
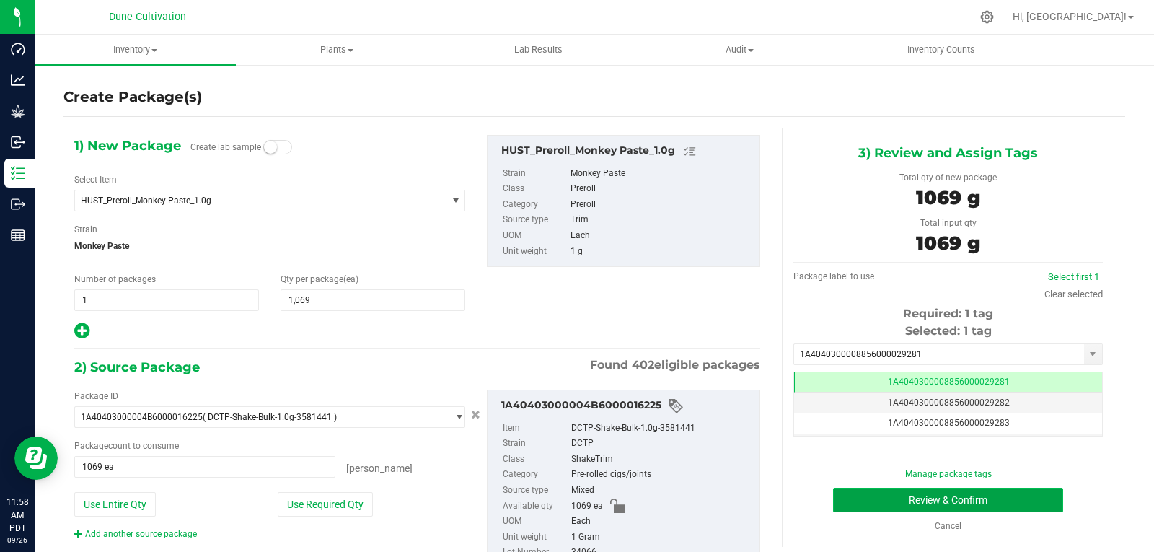
click at [882, 508] on button "Review & Confirm" at bounding box center [948, 500] width 230 height 25
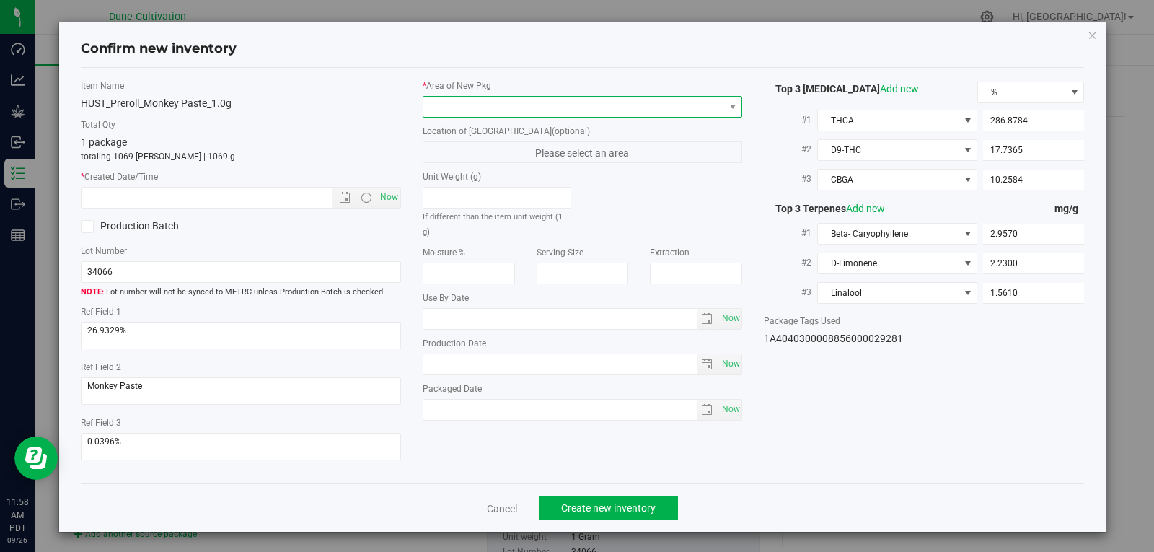
click at [453, 106] on span at bounding box center [573, 107] width 301 height 20
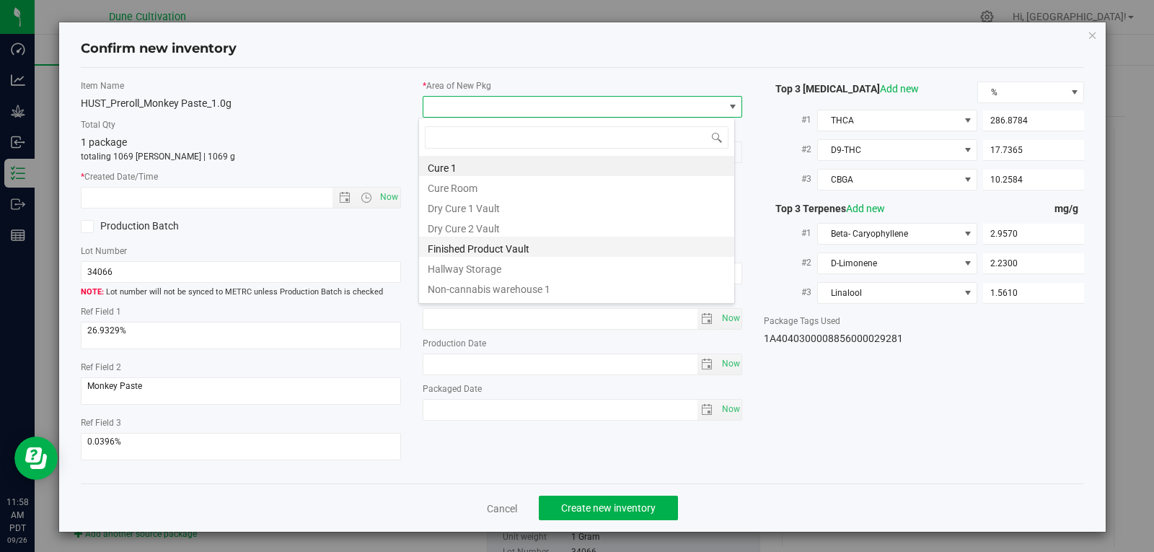
click at [534, 254] on li "Finished Product Vault" at bounding box center [576, 247] width 315 height 20
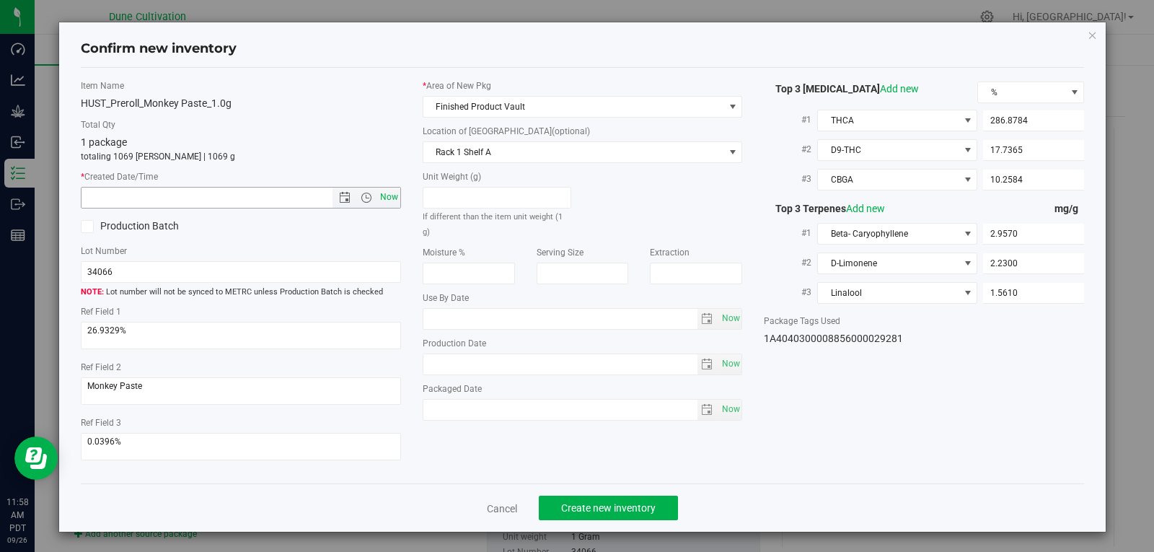
click at [385, 195] on span "Now" at bounding box center [388, 197] width 25 height 21
type input "[DATE] 11:58 AM"
drag, startPoint x: 633, startPoint y: 506, endPoint x: 729, endPoint y: 415, distance: 131.6
click at [635, 503] on span "Create new inventory" at bounding box center [608, 508] width 94 height 12
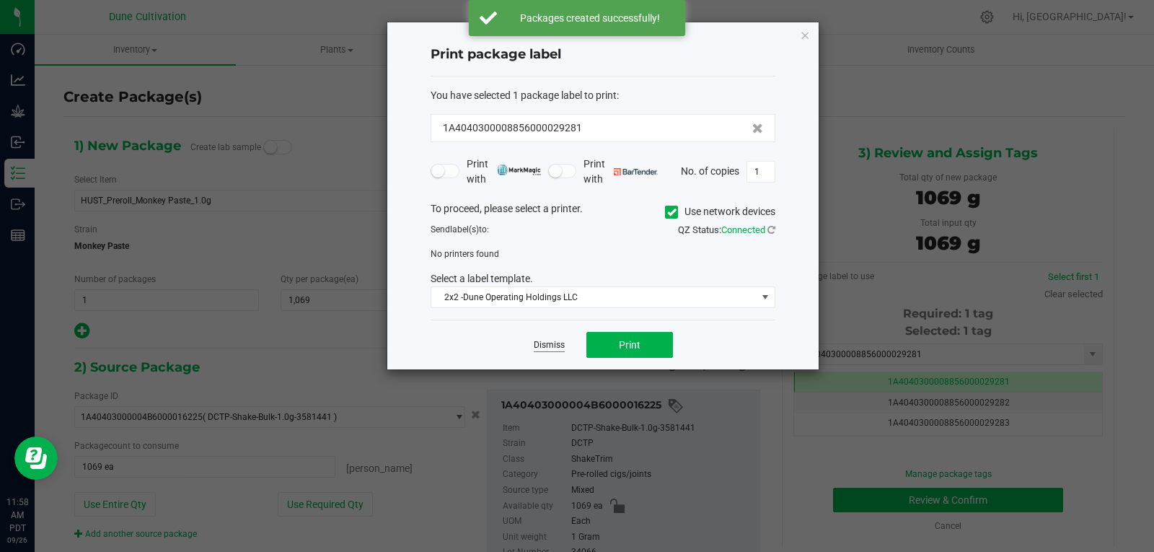
click at [540, 349] on link "Dismiss" at bounding box center [549, 345] width 31 height 12
